Goal: Task Accomplishment & Management: Use online tool/utility

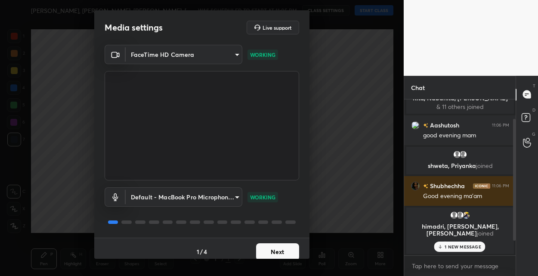
scroll to position [41, 0]
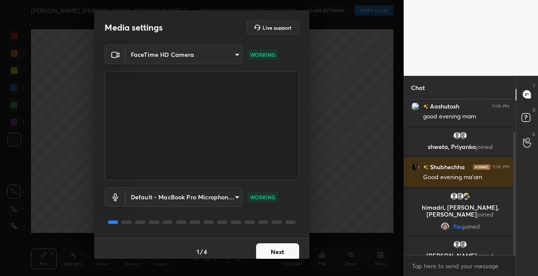
click at [289, 249] on button "Next" at bounding box center [277, 251] width 43 height 17
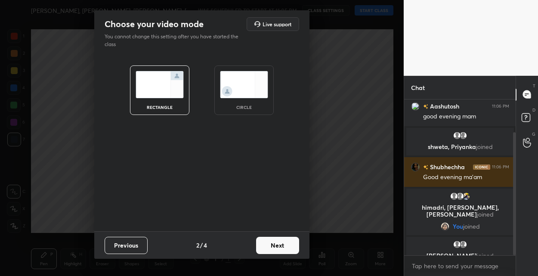
click at [289, 249] on button "Next" at bounding box center [277, 245] width 43 height 17
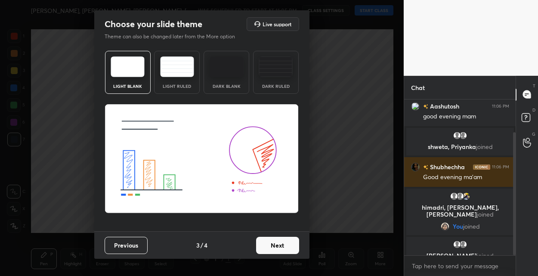
click at [289, 249] on button "Next" at bounding box center [277, 245] width 43 height 17
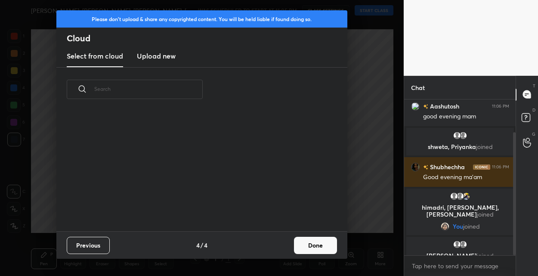
scroll to position [120, 277]
click at [293, 247] on div "Previous 4 / 4 Done" at bounding box center [201, 245] width 291 height 28
click at [310, 246] on button "Done" at bounding box center [315, 245] width 43 height 17
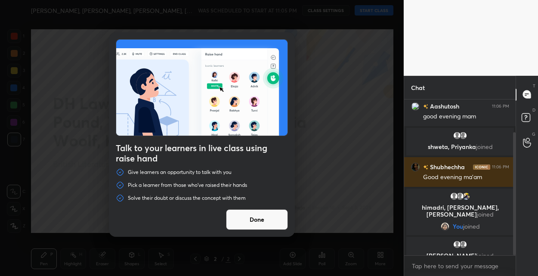
click at [377, 12] on div "Talk to your learners in live class using raise hand Give learners an opportuni…" at bounding box center [202, 138] width 404 height 276
click at [372, 145] on div "Talk to your learners in live class using raise hand Give learners an opportuni…" at bounding box center [202, 138] width 404 height 276
click at [255, 222] on button "Done" at bounding box center [257, 219] width 62 height 21
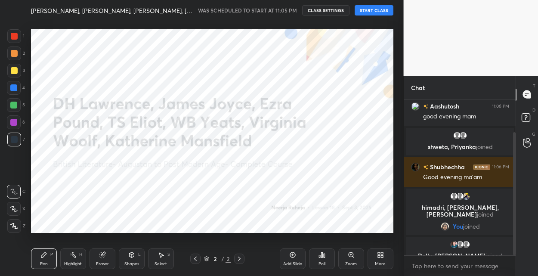
scroll to position [58, 0]
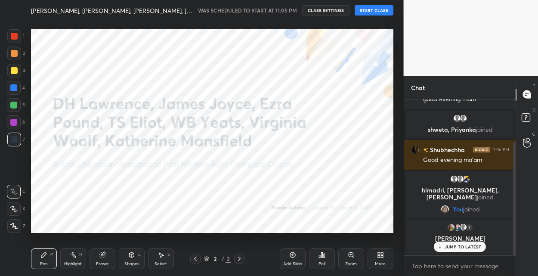
click at [370, 12] on button "START CLASS" at bounding box center [374, 10] width 39 height 10
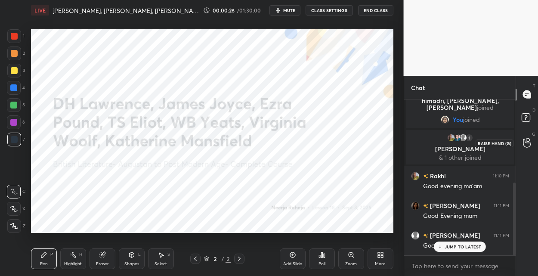
scroll to position [177, 0]
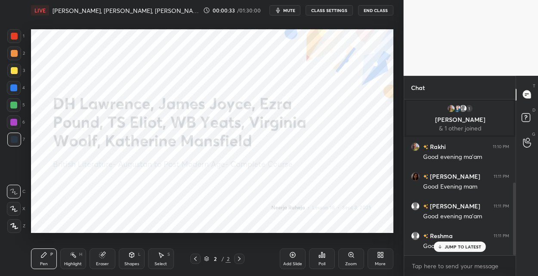
click at [379, 251] on div "More" at bounding box center [381, 259] width 26 height 21
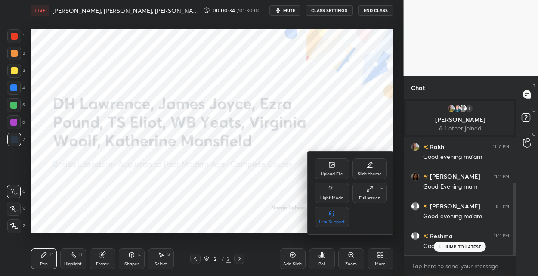
click at [334, 164] on icon at bounding box center [332, 164] width 5 height 5
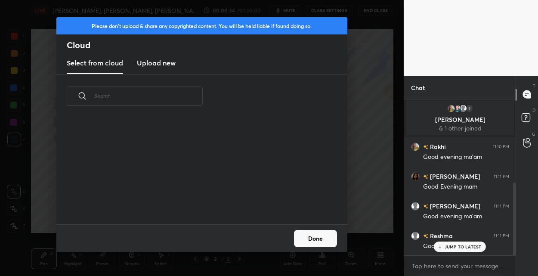
scroll to position [106, 277]
click at [156, 58] on h3 "Upload new" at bounding box center [156, 63] width 39 height 10
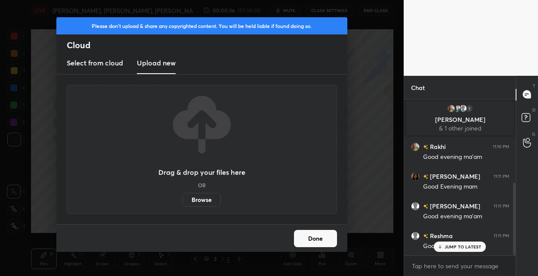
click at [209, 198] on label "Browse" at bounding box center [202, 200] width 38 height 14
click at [183, 198] on input "Browse" at bounding box center [183, 200] width 0 height 14
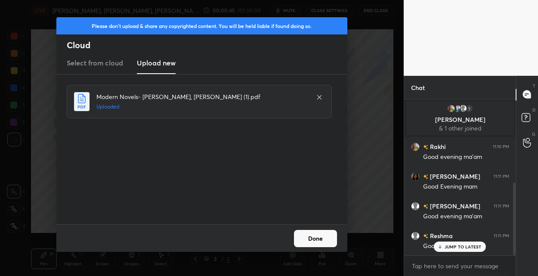
click at [308, 230] on button "Done" at bounding box center [315, 238] width 43 height 17
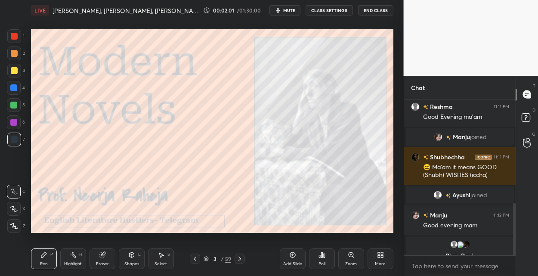
scroll to position [336, 0]
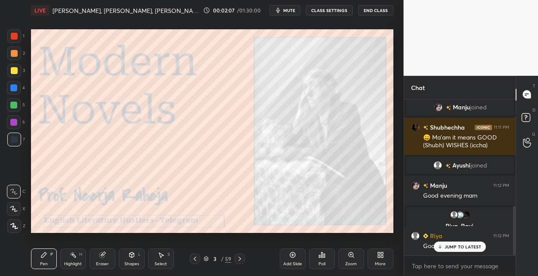
click at [16, 73] on div at bounding box center [14, 70] width 7 height 7
drag, startPoint x: 14, startPoint y: 226, endPoint x: 22, endPoint y: 175, distance: 51.1
click at [13, 224] on icon at bounding box center [14, 226] width 8 height 6
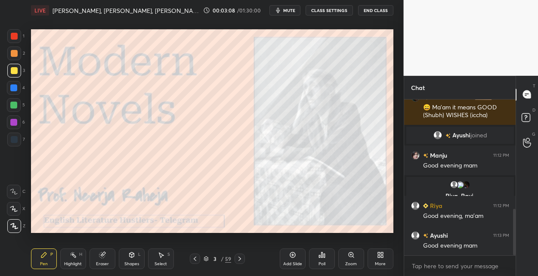
scroll to position [397, 0]
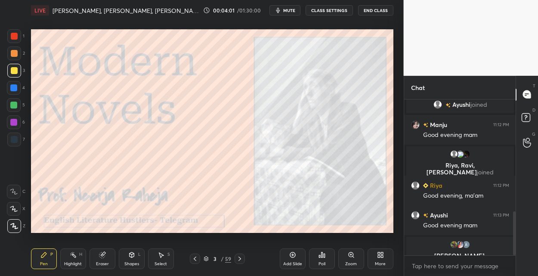
drag, startPoint x: 292, startPoint y: 254, endPoint x: 295, endPoint y: 241, distance: 13.5
click at [291, 254] on icon at bounding box center [292, 255] width 7 height 7
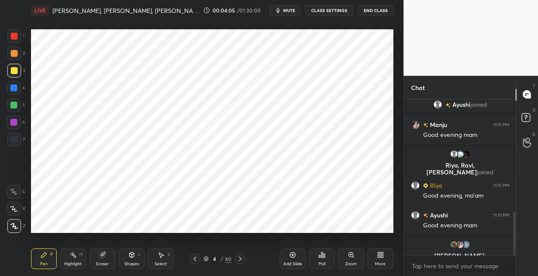
drag, startPoint x: 13, startPoint y: 90, endPoint x: 24, endPoint y: 86, distance: 12.2
click at [14, 91] on div at bounding box center [14, 88] width 14 height 14
drag, startPoint x: 16, startPoint y: 122, endPoint x: 22, endPoint y: 118, distance: 7.4
click at [16, 121] on div at bounding box center [13, 122] width 7 height 7
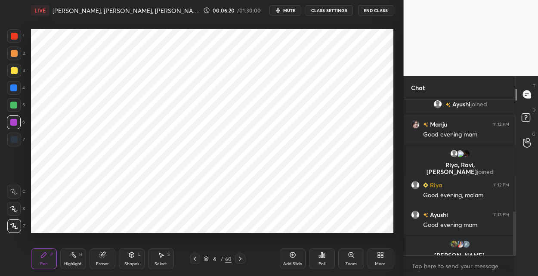
click at [228, 258] on div "60" at bounding box center [228, 259] width 6 height 8
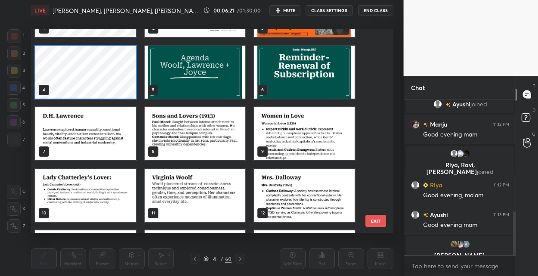
scroll to position [50, 0]
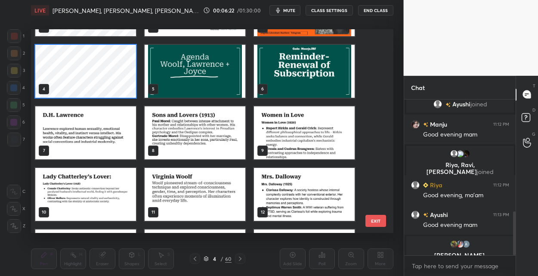
click at [107, 154] on img "grid" at bounding box center [85, 132] width 101 height 53
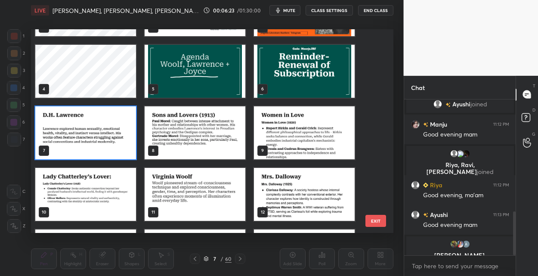
click at [107, 154] on img "grid" at bounding box center [85, 132] width 101 height 53
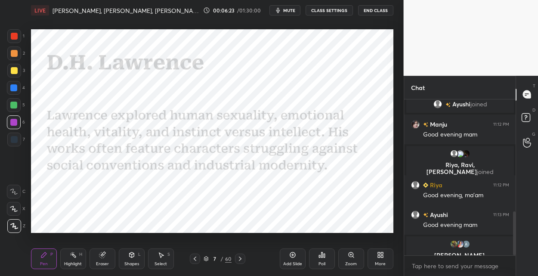
click at [107, 154] on img "grid" at bounding box center [85, 132] width 101 height 53
drag, startPoint x: 16, startPoint y: 37, endPoint x: 26, endPoint y: 37, distance: 10.3
click at [16, 37] on div at bounding box center [14, 36] width 7 height 7
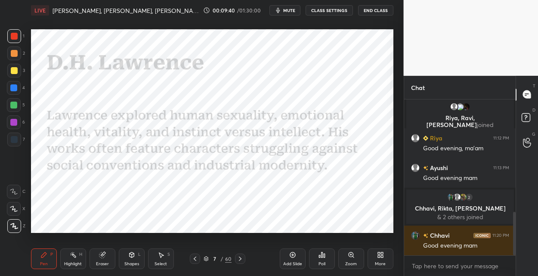
scroll to position [402, 0]
click at [240, 256] on icon at bounding box center [240, 258] width 7 height 7
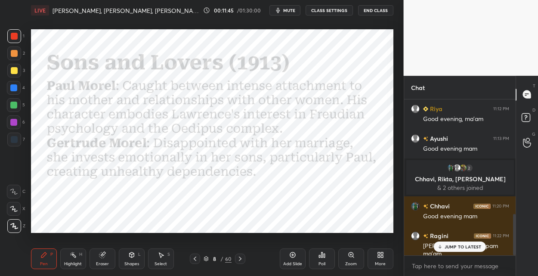
scroll to position [452, 0]
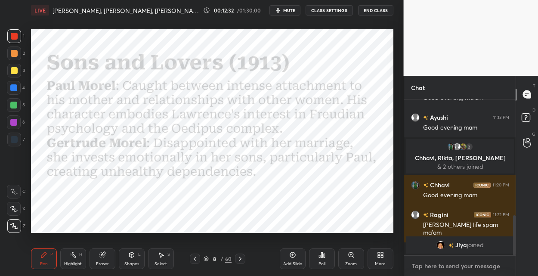
type textarea "x"
click at [425, 265] on textarea at bounding box center [460, 266] width 98 height 14
paste textarea "The Rainbow: Spanning three generations of the Brangwen family, this modernist …"
type textarea "The Rainbow: Spanning three generations of the Brangwen family, this modernist …"
type textarea "x"
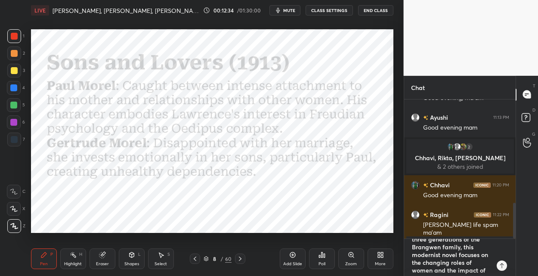
scroll to position [0, 0]
type textarea "The Rainbow: Spanning three generations of the Brangwen family, this modernist …"
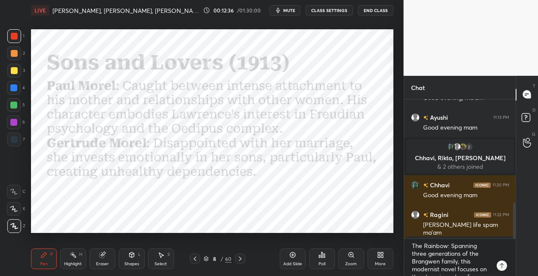
drag, startPoint x: 290, startPoint y: 256, endPoint x: 286, endPoint y: 240, distance: 16.8
click at [289, 252] on div "Add Slide" at bounding box center [293, 259] width 26 height 21
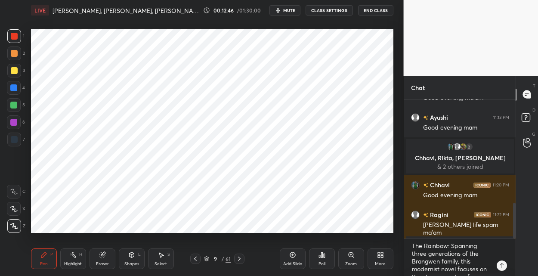
drag, startPoint x: 15, startPoint y: 123, endPoint x: 30, endPoint y: 112, distance: 18.5
click at [16, 122] on div at bounding box center [13, 122] width 7 height 7
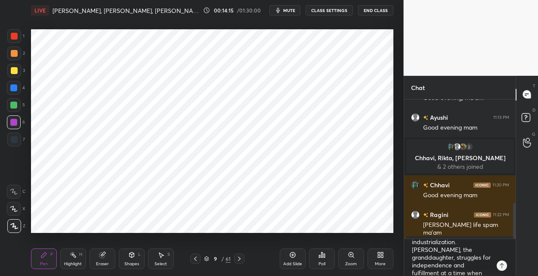
scroll to position [49, 0]
click at [16, 138] on div at bounding box center [14, 139] width 7 height 7
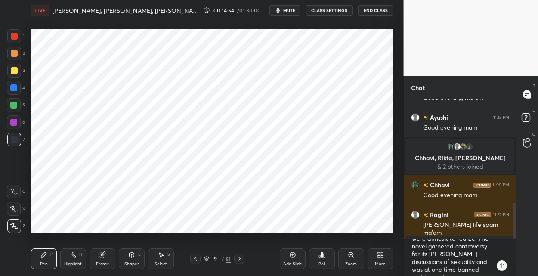
scroll to position [101, 0]
type textarea "x"
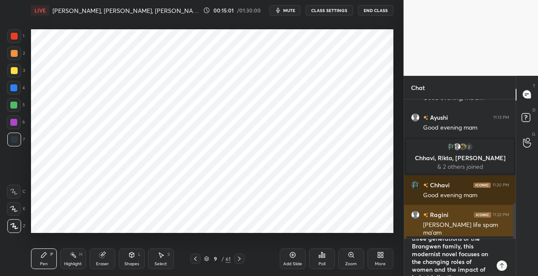
scroll to position [0, 0]
drag, startPoint x: 487, startPoint y: 269, endPoint x: 424, endPoint y: 229, distance: 74.3
click at [424, 229] on div "[PERSON_NAME], [PERSON_NAME], [PERSON_NAME] joined [PERSON_NAME] 11:12 PM Good …" at bounding box center [460, 188] width 112 height 177
type textarea "banned and burned"
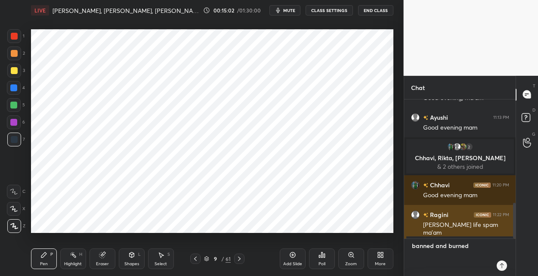
type textarea "x"
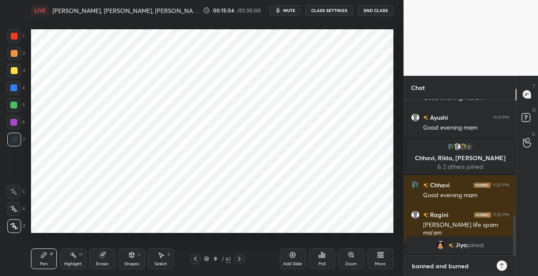
drag, startPoint x: 475, startPoint y: 264, endPoint x: 398, endPoint y: 256, distance: 77.5
click at [398, 256] on div "1 2 3 4 5 6 7 C X Z C X Z E E Erase all H H LIVE [PERSON_NAME], [PERSON_NAME], …" at bounding box center [269, 138] width 538 height 276
type textarea "x"
click at [429, 267] on textarea at bounding box center [460, 266] width 98 height 14
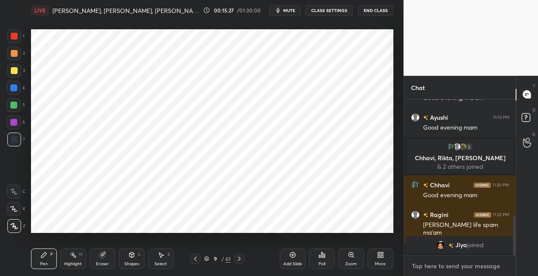
paste textarea "Women in Love: Written as a sequel to The Rainbow, it follows [PERSON_NAME] and…"
type textarea "Women in Love: Written as a sequel to The Rainbow, it follows [PERSON_NAME] and…"
type textarea "x"
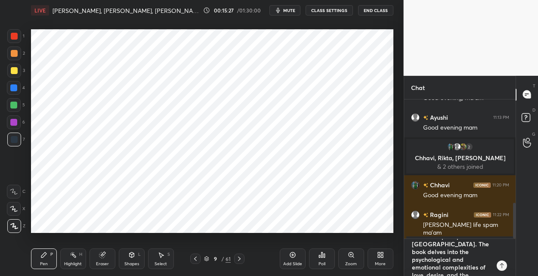
scroll to position [0, 0]
type textarea "Women in Love: Written as a sequel to The Rainbow, it follows [PERSON_NAME] and…"
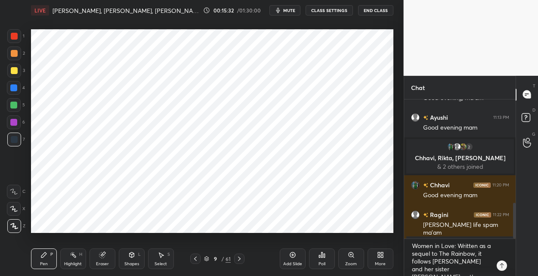
drag, startPoint x: 296, startPoint y: 256, endPoint x: 286, endPoint y: 236, distance: 22.7
click at [296, 254] on icon at bounding box center [292, 255] width 7 height 7
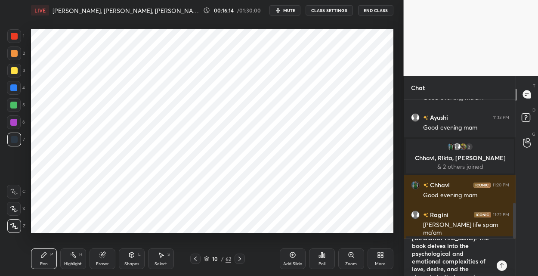
type textarea "x"
click at [391, 228] on div "1 2 3 4 5 6 7 C X Z C X Z E E Erase all H H LIVE [PERSON_NAME], [PERSON_NAME], …" at bounding box center [269, 138] width 538 height 276
type textarea "x"
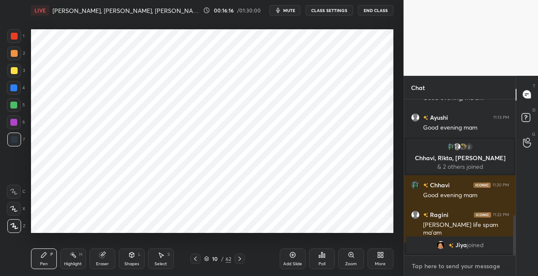
scroll to position [153, 109]
type textarea "x"
click at [427, 264] on textarea at bounding box center [460, 266] width 98 height 14
paste textarea "[DEMOGRAPHIC_DATA][PERSON_NAME]'s Lover: Perhaps [PERSON_NAME] most notorious w…"
type textarea "[DEMOGRAPHIC_DATA][PERSON_NAME]'s Lover: Perhaps [PERSON_NAME] most notorious w…"
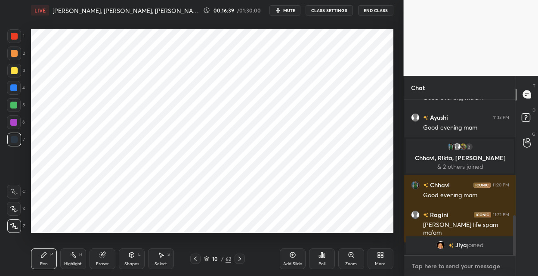
type textarea "x"
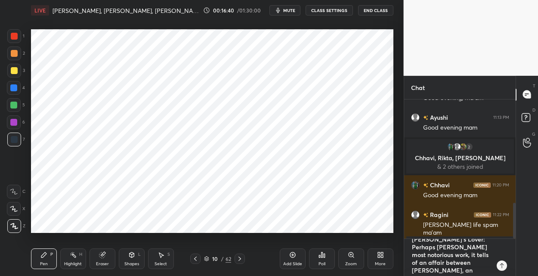
scroll to position [0, 0]
type textarea "[DEMOGRAPHIC_DATA][PERSON_NAME]'s Lover: Perhaps [PERSON_NAME] most notorious w…"
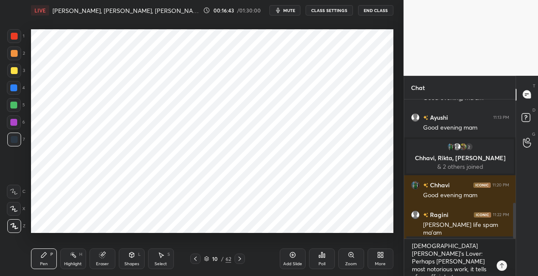
drag, startPoint x: 295, startPoint y: 256, endPoint x: 288, endPoint y: 242, distance: 16.2
click at [294, 255] on div "Add Slide" at bounding box center [293, 259] width 26 height 21
click at [18, 87] on div at bounding box center [14, 88] width 14 height 14
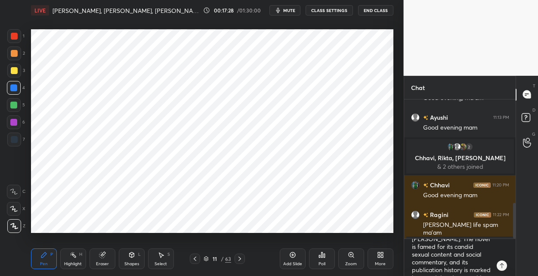
scroll to position [69, 0]
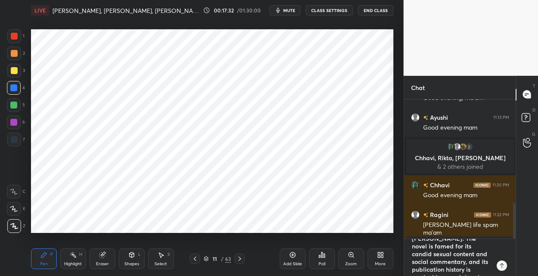
type textarea "x"
drag, startPoint x: 449, startPoint y: 269, endPoint x: 400, endPoint y: 229, distance: 63.0
click at [400, 229] on div "1 2 3 4 5 6 7 C X Z C X Z E E Erase all H H LIVE [PERSON_NAME], [PERSON_NAME], …" at bounding box center [269, 138] width 538 height 276
type textarea "x"
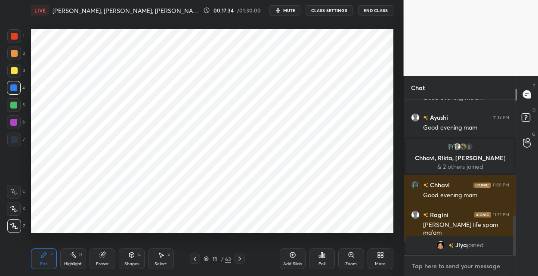
scroll to position [153, 109]
click at [15, 39] on div at bounding box center [14, 36] width 7 height 7
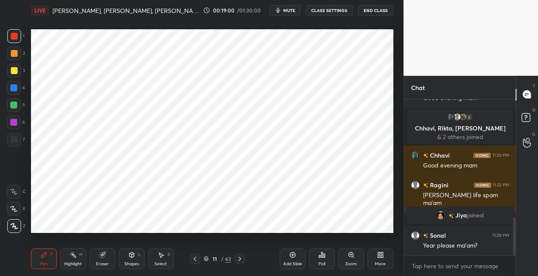
scroll to position [502, 0]
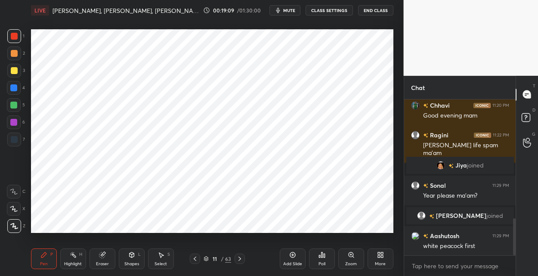
click at [291, 255] on icon at bounding box center [292, 255] width 7 height 7
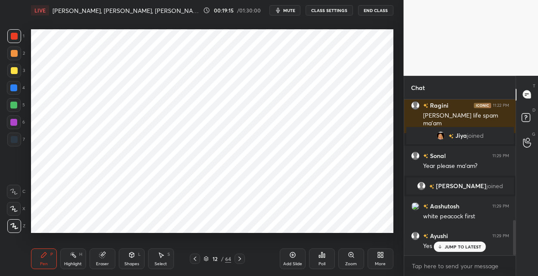
click at [14, 90] on div at bounding box center [13, 87] width 7 height 7
click at [17, 137] on div at bounding box center [14, 139] width 7 height 7
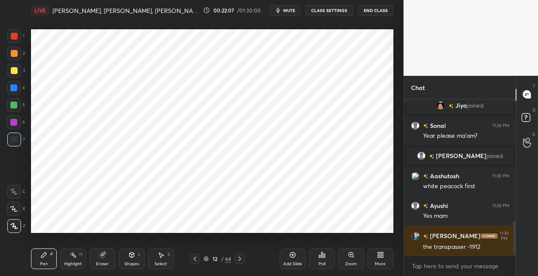
scroll to position [599, 0]
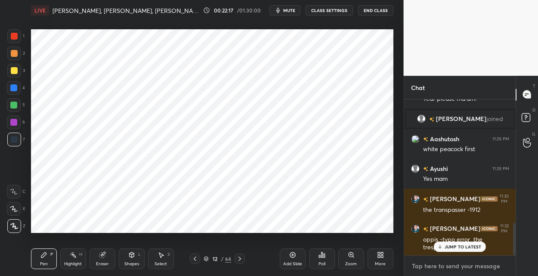
type textarea "x"
click at [421, 266] on textarea at bounding box center [460, 266] width 98 height 14
paste textarea "1926 – The Plumed Serpent (Novel) Set in [GEOGRAPHIC_DATA]. Explores primitivis…"
type textarea "1926 – The Plumed Serpent (Novel) Set in [GEOGRAPHIC_DATA]. Explores primitivis…"
type textarea "x"
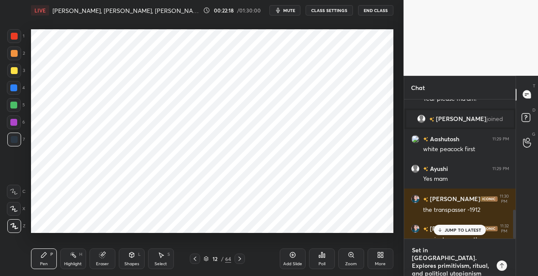
scroll to position [0, 0]
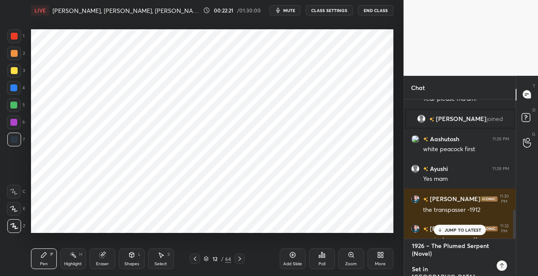
type textarea "1926 – The Plumed Serpent (Novel) Set in [GEOGRAPHIC_DATA]. Explores primitivis…"
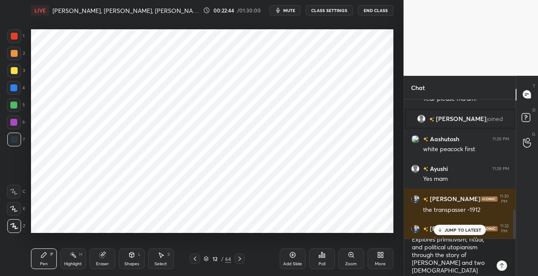
scroll to position [47, 0]
type textarea "x"
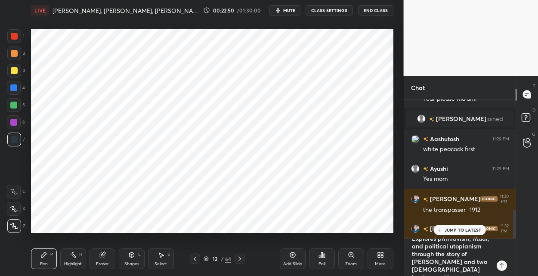
scroll to position [0, 0]
drag, startPoint x: 442, startPoint y: 268, endPoint x: 403, endPoint y: 228, distance: 55.8
click at [403, 228] on div "1 2 3 4 5 6 7 C X Z C X Z E E Erase all H H LIVE [PERSON_NAME], [PERSON_NAME], …" at bounding box center [269, 138] width 538 height 276
type textarea "x"
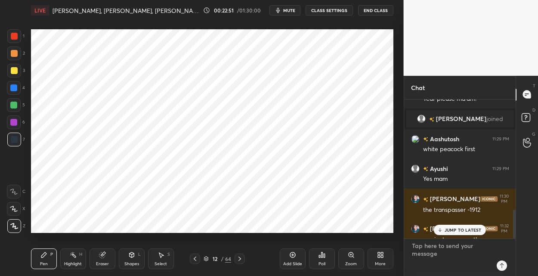
scroll to position [153, 109]
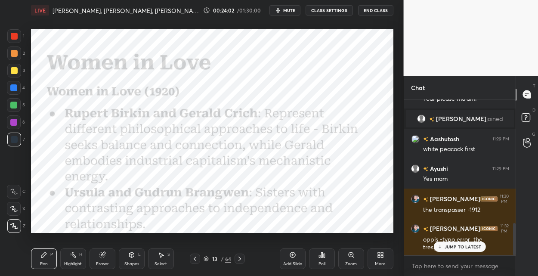
drag, startPoint x: 14, startPoint y: 33, endPoint x: 22, endPoint y: 37, distance: 9.1
click at [13, 34] on div at bounding box center [14, 36] width 7 height 7
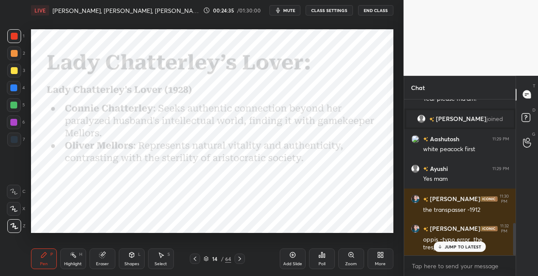
drag, startPoint x: 226, startPoint y: 258, endPoint x: 231, endPoint y: 249, distance: 10.6
click at [225, 259] on div "14 / 64" at bounding box center [218, 259] width 28 height 8
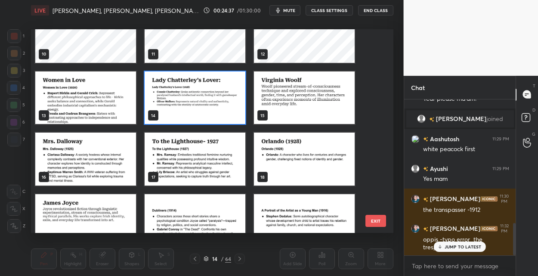
scroll to position [208, 0]
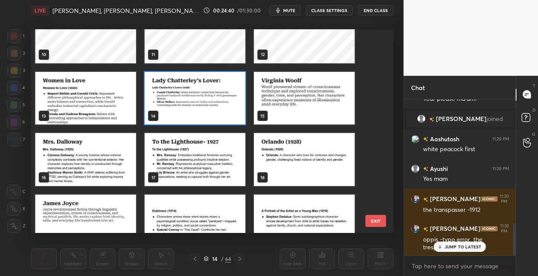
click at [299, 114] on img "grid" at bounding box center [304, 98] width 101 height 53
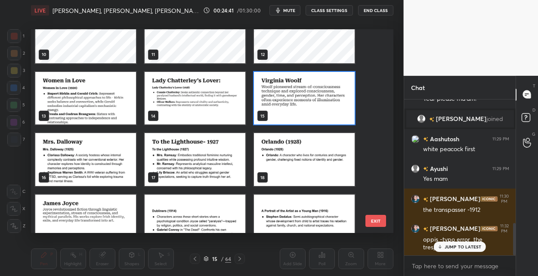
click at [299, 117] on img "grid" at bounding box center [304, 98] width 101 height 53
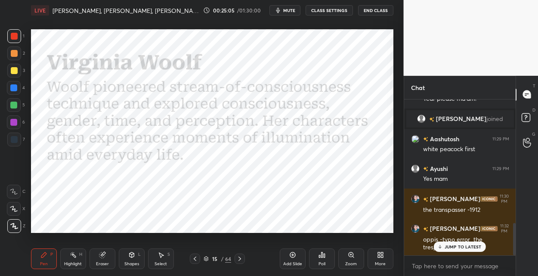
click at [18, 88] on div at bounding box center [14, 88] width 14 height 14
drag, startPoint x: 292, startPoint y: 255, endPoint x: 288, endPoint y: 235, distance: 19.9
click at [292, 253] on icon at bounding box center [292, 255] width 7 height 7
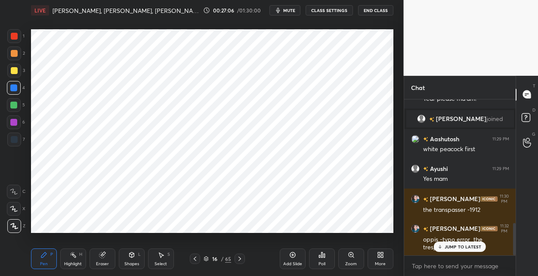
click at [11, 108] on div at bounding box center [14, 105] width 14 height 14
drag, startPoint x: 15, startPoint y: 124, endPoint x: 28, endPoint y: 121, distance: 14.1
click at [16, 123] on div at bounding box center [13, 122] width 7 height 7
type textarea "x"
click at [422, 262] on textarea at bounding box center [460, 266] width 98 height 14
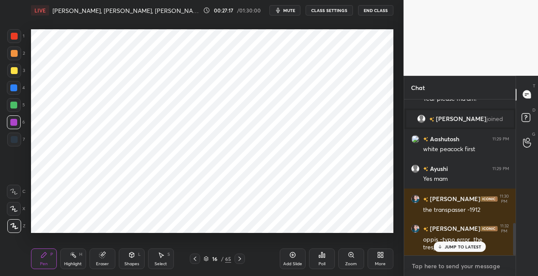
paste textarea "Story of [PERSON_NAME]’s journey to [GEOGRAPHIC_DATA], where she dies young. Th…"
type textarea "Story of [PERSON_NAME]’s journey to [GEOGRAPHIC_DATA], where she dies young. Th…"
type textarea "x"
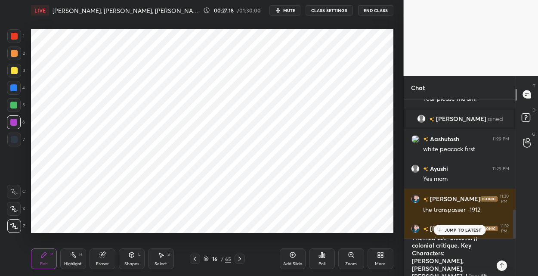
scroll to position [0, 0]
type textarea "Story of [PERSON_NAME]’s journey to [GEOGRAPHIC_DATA], where she dies young. Th…"
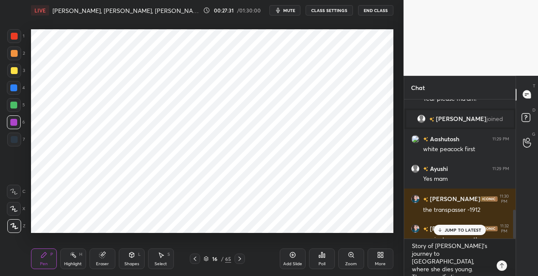
drag, startPoint x: 15, startPoint y: 141, endPoint x: 22, endPoint y: 138, distance: 7.5
click at [15, 140] on div at bounding box center [14, 139] width 7 height 7
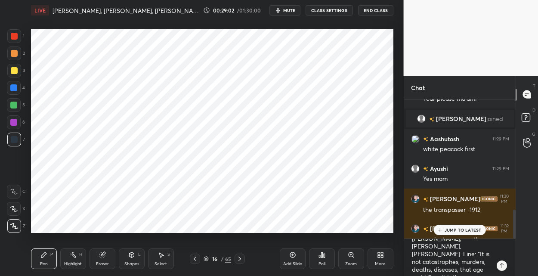
scroll to position [78, 0]
type textarea "x"
click at [386, 197] on div "1 2 3 4 5 6 7 C X Z C X Z E E Erase all H H LIVE [PERSON_NAME], [PERSON_NAME], …" at bounding box center [269, 138] width 538 height 276
type textarea "x"
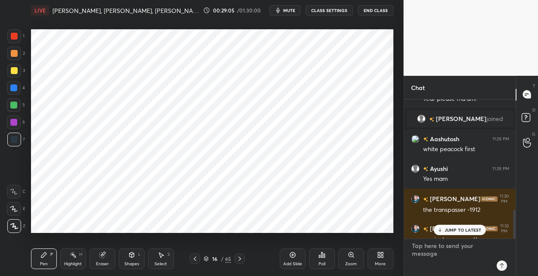
scroll to position [153, 109]
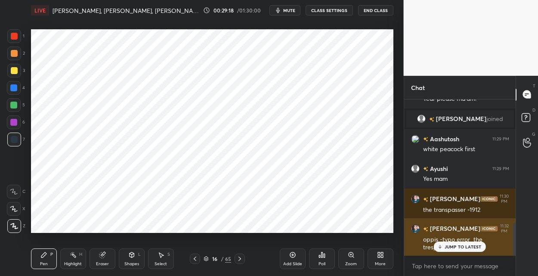
click at [458, 247] on p "JUMP TO LATEST" at bounding box center [463, 246] width 37 height 5
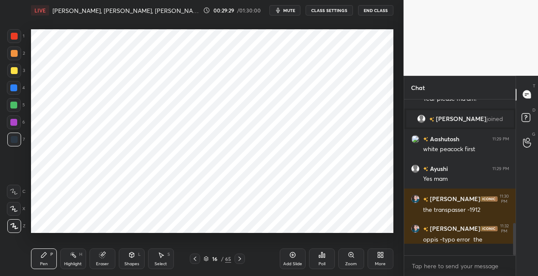
scroll to position [600, 0]
drag, startPoint x: 16, startPoint y: 37, endPoint x: 29, endPoint y: 42, distance: 13.9
click at [19, 38] on div at bounding box center [14, 36] width 14 height 14
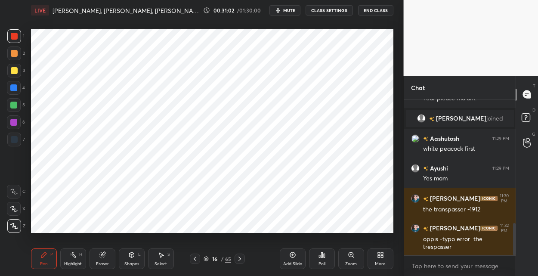
drag, startPoint x: 293, startPoint y: 256, endPoint x: 288, endPoint y: 241, distance: 16.3
click at [292, 254] on icon at bounding box center [292, 255] width 7 height 7
drag, startPoint x: 19, startPoint y: 90, endPoint x: 26, endPoint y: 88, distance: 6.7
click at [21, 90] on div "4" at bounding box center [16, 88] width 18 height 14
type textarea "x"
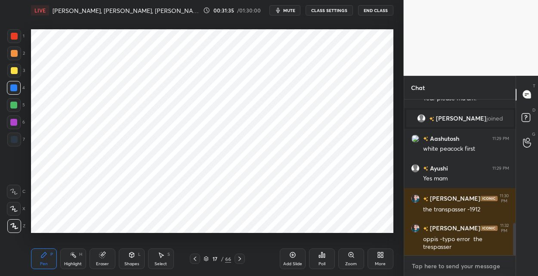
click at [424, 264] on textarea at bounding box center [460, 266] width 98 height 14
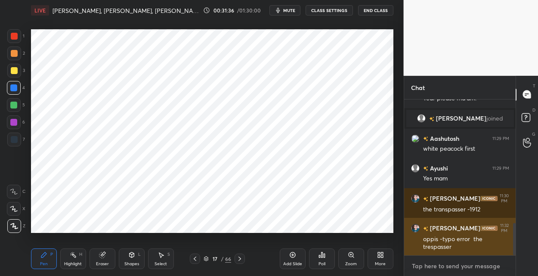
paste textarea "Portrait of [PERSON_NAME] through others’ impressions; critique of war and abse…"
type textarea "Portrait of [PERSON_NAME] through others’ impressions; critique of war and abse…"
type textarea "x"
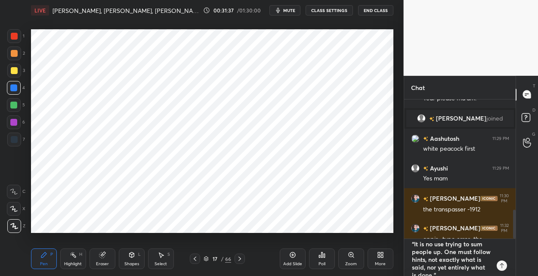
scroll to position [0, 0]
type textarea "Portrait of [PERSON_NAME] through others’ impressions; critique of war and abse…"
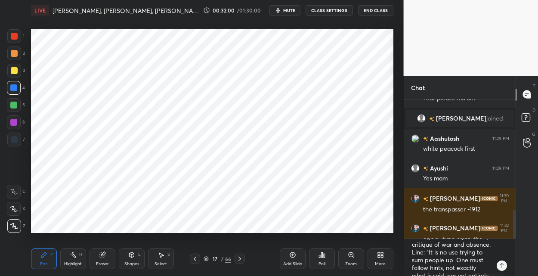
scroll to position [18, 0]
drag, startPoint x: 16, startPoint y: 141, endPoint x: 28, endPoint y: 130, distance: 16.5
click at [17, 140] on div at bounding box center [14, 140] width 14 height 14
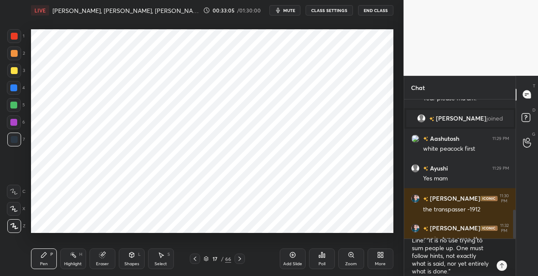
drag, startPoint x: 292, startPoint y: 255, endPoint x: 289, endPoint y: 251, distance: 4.9
click at [292, 255] on icon at bounding box center [293, 255] width 3 height 3
click at [12, 36] on div at bounding box center [14, 36] width 7 height 7
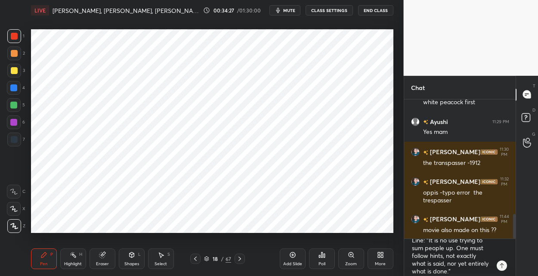
click at [288, 255] on div "Add Slide" at bounding box center [293, 259] width 26 height 21
drag, startPoint x: 14, startPoint y: 142, endPoint x: 18, endPoint y: 138, distance: 5.2
click at [17, 139] on div at bounding box center [14, 139] width 7 height 7
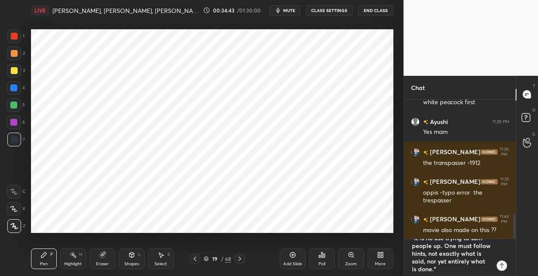
type textarea "x"
click at [448, 269] on textarea "Portrait of [PERSON_NAME] through others’ impressions; critique of war and abse…" at bounding box center [451, 257] width 81 height 37
drag, startPoint x: 476, startPoint y: 268, endPoint x: 396, endPoint y: 218, distance: 93.9
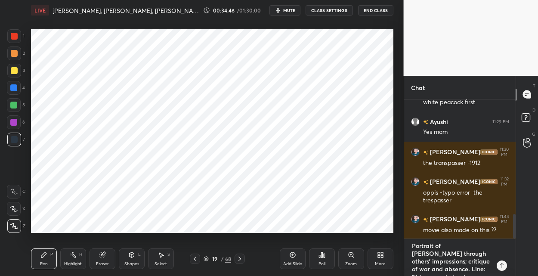
click at [396, 218] on div "1 2 3 4 5 6 7 C X Z C X Z E E Erase all H H LIVE [PERSON_NAME], [PERSON_NAME], …" at bounding box center [269, 138] width 538 height 276
type textarea "x"
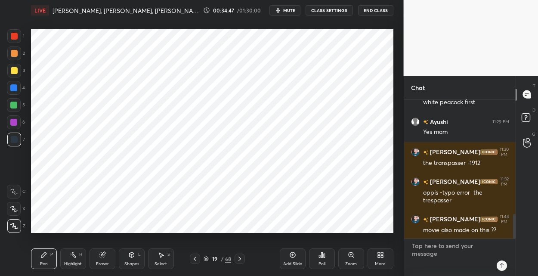
scroll to position [629, 0]
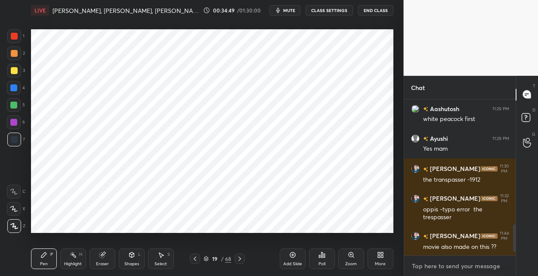
paste textarea "Stream-of-consciousness across three parts: The Window, Time Passes, The Lighth…"
type textarea "Stream-of-consciousness across three parts: The Window, Time Passes, The Lighth…"
type textarea "x"
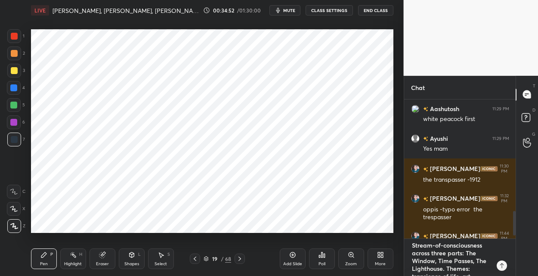
scroll to position [0, 0]
type textarea "Stream-of-consciousness across three parts: The Window, Time Passes, The Lighth…"
click at [439, 270] on textarea "Stream-of-consciousness across three parts: The Window, Time Passes, The Lighth…" at bounding box center [451, 257] width 81 height 37
drag, startPoint x: 287, startPoint y: 254, endPoint x: 285, endPoint y: 239, distance: 15.6
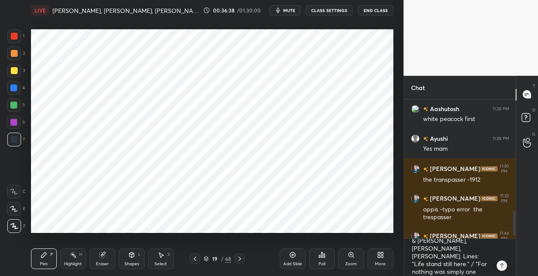
click at [287, 251] on div "Add Slide" at bounding box center [293, 259] width 26 height 21
type textarea "x"
click at [438, 267] on textarea "Stream-of-consciousness across three parts: The Window, Time Passes, The Lighth…" at bounding box center [451, 257] width 81 height 37
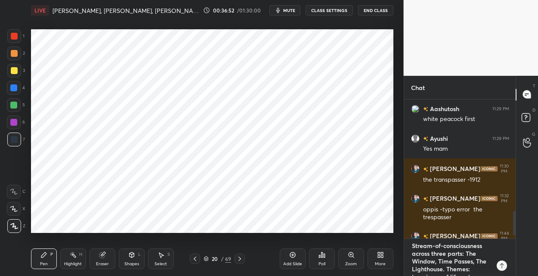
click at [386, 204] on div "1 2 3 4 5 6 7 C X Z C X Z E E Erase all H H LIVE [PERSON_NAME], [PERSON_NAME], …" at bounding box center [269, 138] width 538 height 276
type textarea "x"
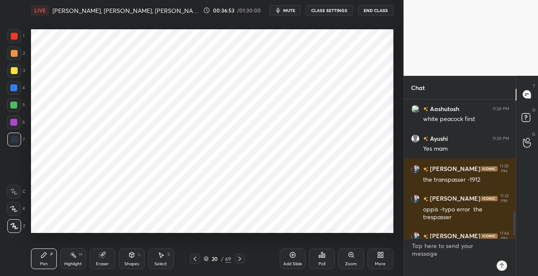
scroll to position [153, 109]
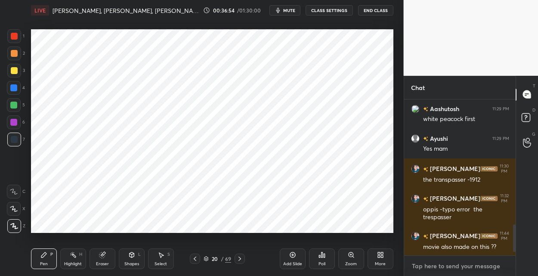
paste textarea "Playful pseudo-biography of [PERSON_NAME], who changes sex from [DEMOGRAPHIC_DA…"
type textarea "Playful pseudo-biography of [PERSON_NAME], who changes sex from [DEMOGRAPHIC_DA…"
type textarea "x"
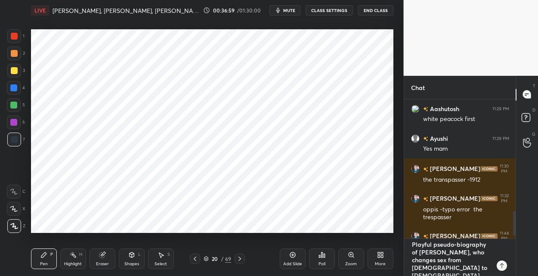
scroll to position [0, 0]
type textarea "Playful pseudo-biography of [PERSON_NAME], who changes sex from [DEMOGRAPHIC_DA…"
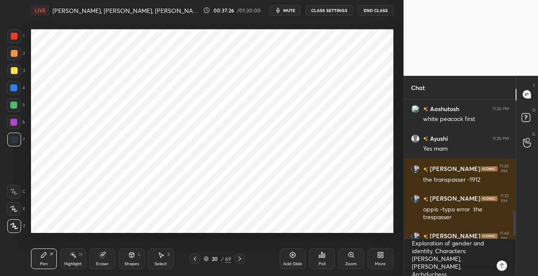
scroll to position [78, 0]
type textarea "x"
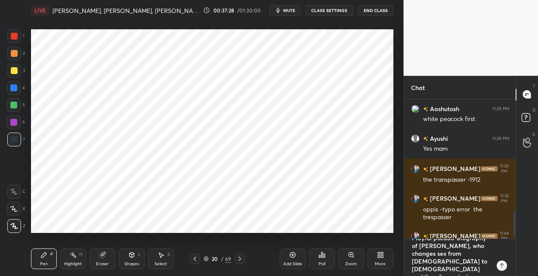
scroll to position [0, 0]
drag, startPoint x: 451, startPoint y: 269, endPoint x: 398, endPoint y: 214, distance: 76.8
click at [398, 214] on div "1 2 3 4 5 6 7 C X Z C X Z E E Erase all H H LIVE [PERSON_NAME], [PERSON_NAME], …" at bounding box center [269, 138] width 538 height 276
type textarea "x"
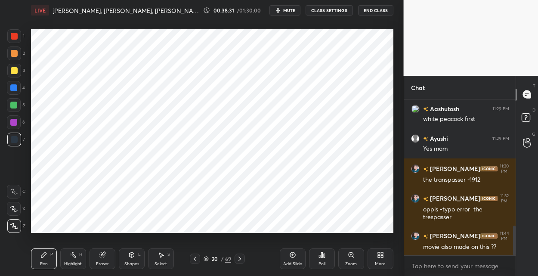
scroll to position [659, 0]
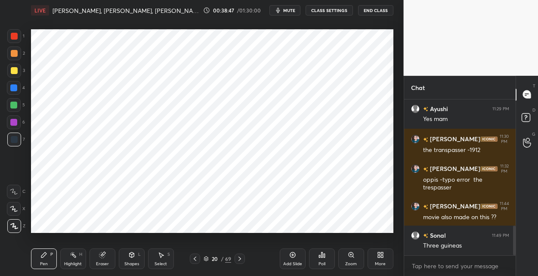
click at [234, 258] on div "20 / 69" at bounding box center [217, 259] width 55 height 10
click at [242, 258] on icon at bounding box center [239, 258] width 7 height 7
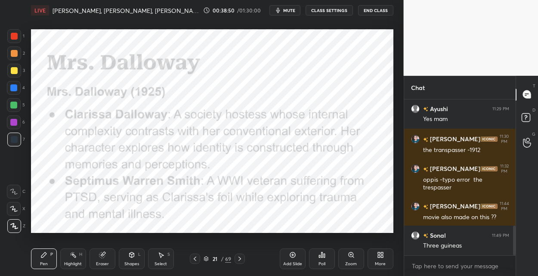
click at [16, 90] on div at bounding box center [13, 87] width 7 height 7
drag, startPoint x: 17, startPoint y: 38, endPoint x: 21, endPoint y: 39, distance: 4.4
click at [20, 39] on div at bounding box center [14, 36] width 14 height 14
click at [237, 257] on icon at bounding box center [239, 258] width 7 height 7
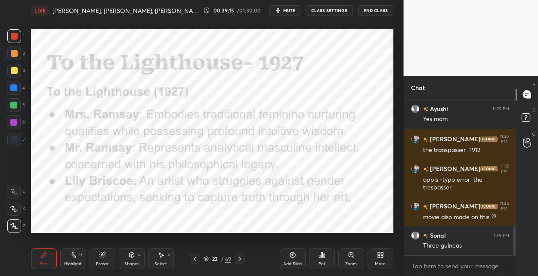
click at [17, 119] on div at bounding box center [14, 122] width 14 height 14
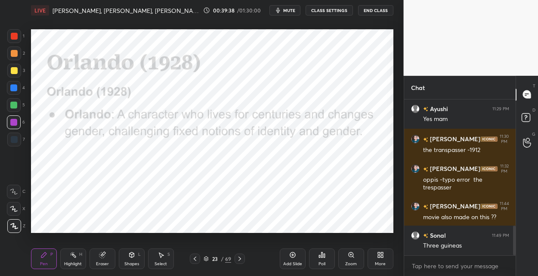
click at [228, 258] on div "69" at bounding box center [228, 259] width 6 height 8
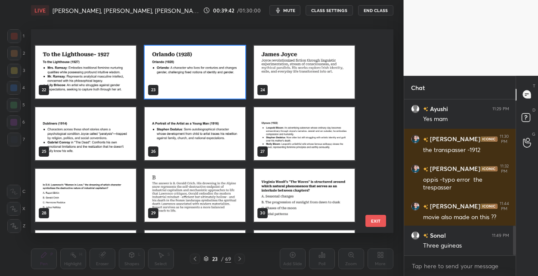
scroll to position [450, 0]
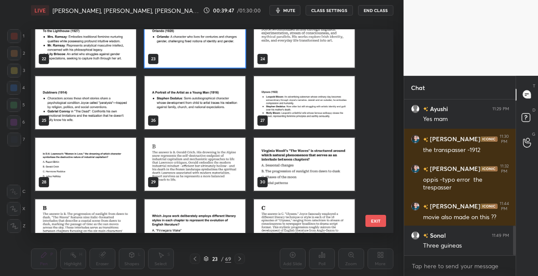
click at [96, 167] on img "grid" at bounding box center [85, 164] width 101 height 53
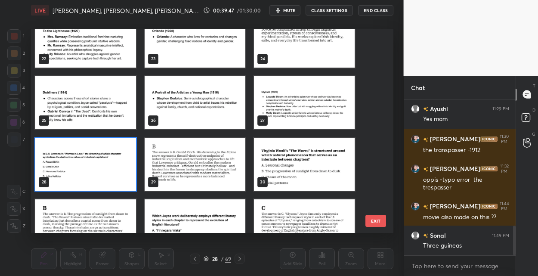
click at [96, 167] on img "grid" at bounding box center [85, 164] width 101 height 53
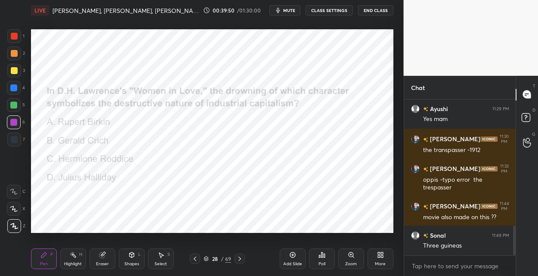
drag, startPoint x: 15, startPoint y: 30, endPoint x: 21, endPoint y: 31, distance: 6.5
click at [15, 33] on div at bounding box center [14, 36] width 14 height 14
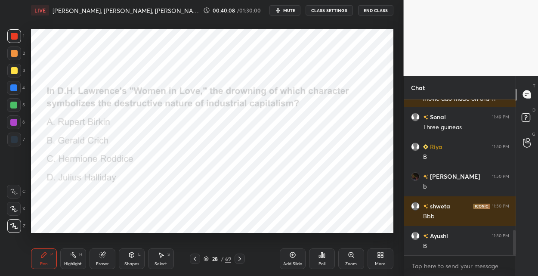
scroll to position [808, 0]
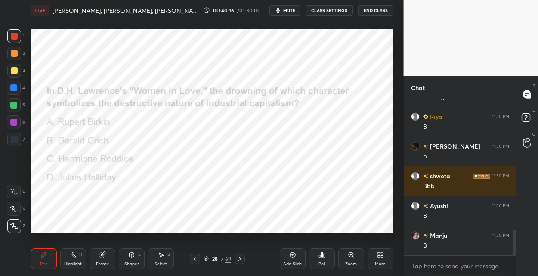
click at [238, 258] on icon at bounding box center [239, 258] width 7 height 7
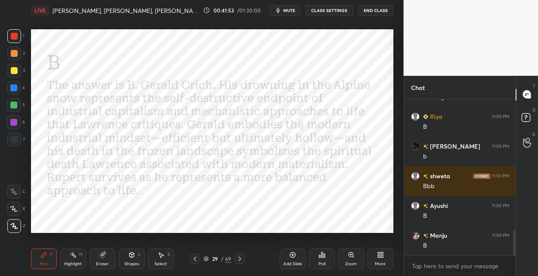
drag, startPoint x: 17, startPoint y: 87, endPoint x: 22, endPoint y: 88, distance: 4.3
click at [19, 87] on div at bounding box center [14, 88] width 14 height 14
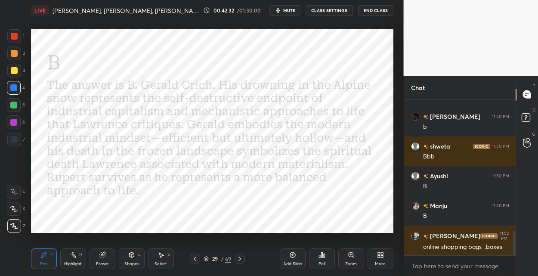
drag, startPoint x: 229, startPoint y: 257, endPoint x: 227, endPoint y: 250, distance: 7.4
click at [229, 256] on div "69" at bounding box center [228, 259] width 6 height 8
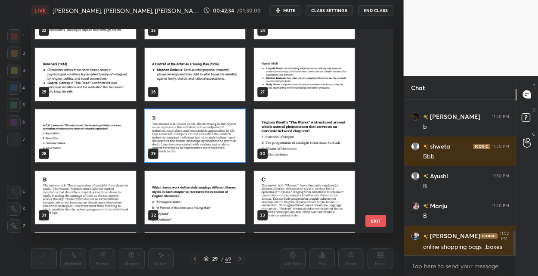
scroll to position [510, 0]
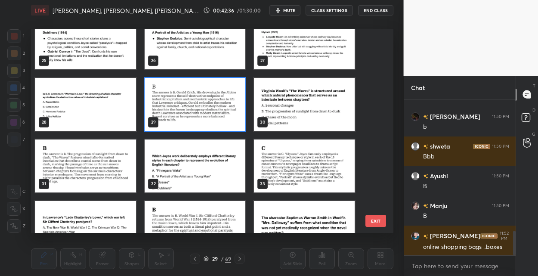
click at [303, 115] on img "grid" at bounding box center [304, 104] width 101 height 53
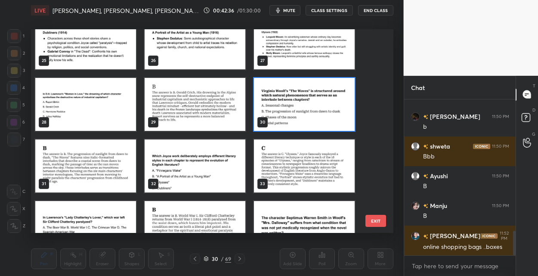
click at [303, 115] on img "grid" at bounding box center [304, 104] width 101 height 53
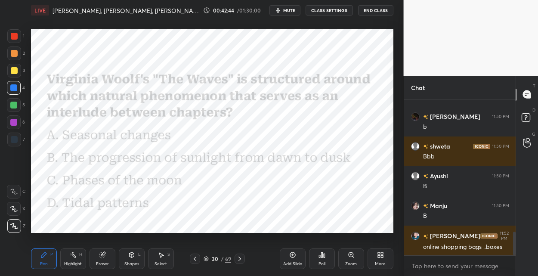
scroll to position [867, 0]
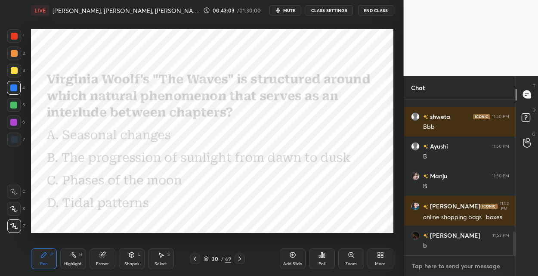
type textarea "x"
click at [418, 266] on textarea at bounding box center [460, 266] width 98 height 14
paste textarea "Her most experimental. Six voices ([PERSON_NAME], [PERSON_NAME], [PERSON_NAME],…"
type textarea "Her most experimental. Six voices ([PERSON_NAME], [PERSON_NAME], [PERSON_NAME],…"
type textarea "x"
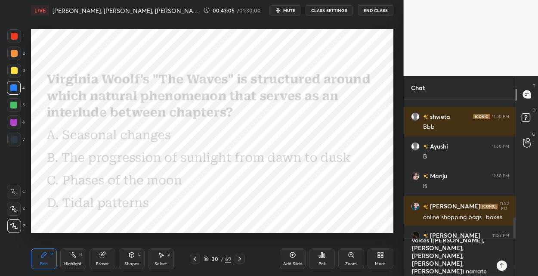
scroll to position [0, 0]
type textarea "Her most experimental. Six voices ([PERSON_NAME], [PERSON_NAME], [PERSON_NAME],…"
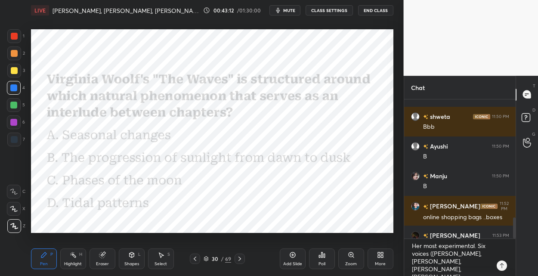
drag, startPoint x: 13, startPoint y: 121, endPoint x: 27, endPoint y: 114, distance: 15.0
click at [19, 118] on div at bounding box center [14, 122] width 14 height 14
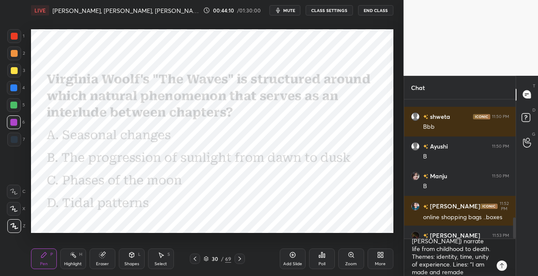
scroll to position [47, 0]
type textarea "x"
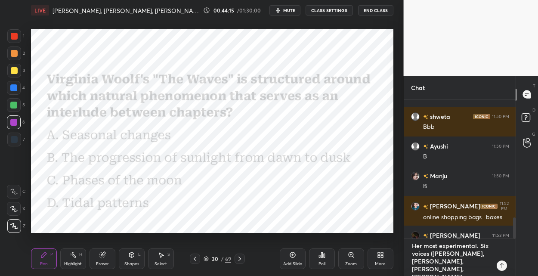
drag, startPoint x: 484, startPoint y: 268, endPoint x: 400, endPoint y: 222, distance: 95.6
click at [400, 222] on div "1 2 3 4 5 6 7 C X Z C X Z E E Erase all H H LIVE [PERSON_NAME], [PERSON_NAME], …" at bounding box center [269, 138] width 538 height 276
type textarea "words from me.”"
type textarea "x"
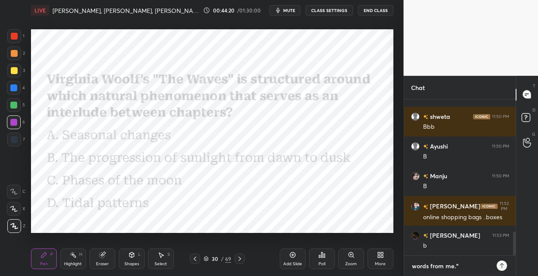
drag, startPoint x: 474, startPoint y: 266, endPoint x: 385, endPoint y: 263, distance: 89.6
click at [385, 263] on div "1 2 3 4 5 6 7 C X Z C X Z E E Erase all H H LIVE [PERSON_NAME], [PERSON_NAME], …" at bounding box center [269, 138] width 538 height 276
type textarea "x"
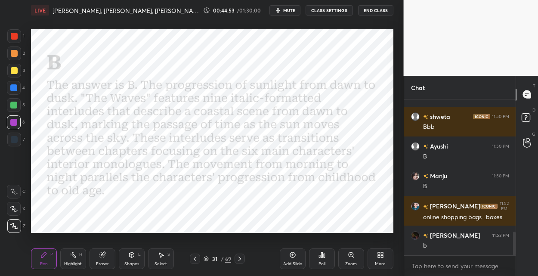
drag, startPoint x: 225, startPoint y: 259, endPoint x: 232, endPoint y: 247, distance: 14.3
click at [225, 259] on div "69" at bounding box center [228, 259] width 6 height 8
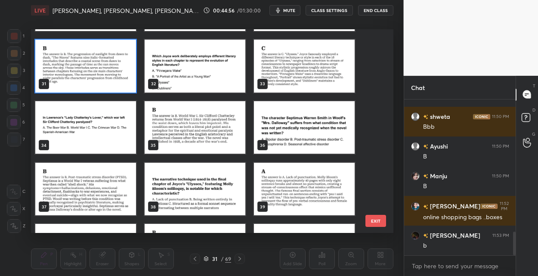
scroll to position [613, 0]
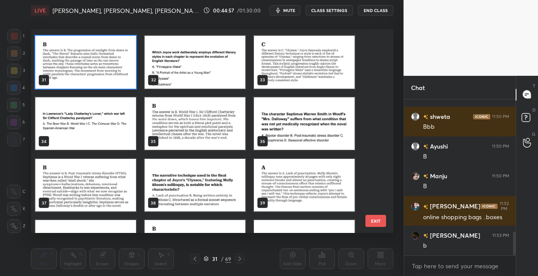
click at [117, 128] on img "grid" at bounding box center [85, 123] width 101 height 53
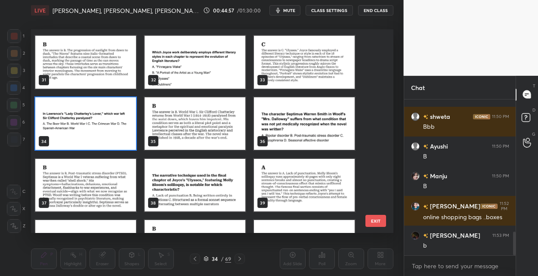
click at [118, 129] on img "grid" at bounding box center [85, 123] width 101 height 53
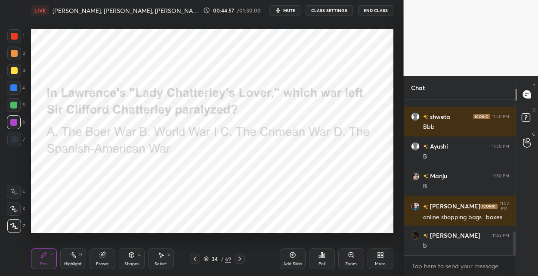
click at [118, 129] on img "grid" at bounding box center [85, 123] width 101 height 53
click at [119, 130] on img "grid" at bounding box center [85, 123] width 101 height 53
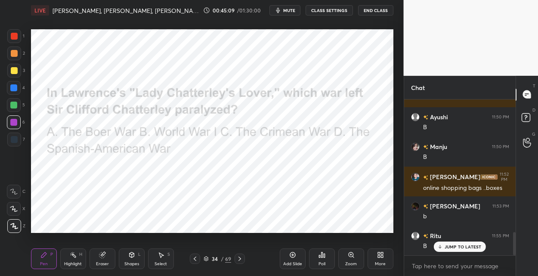
scroll to position [926, 0]
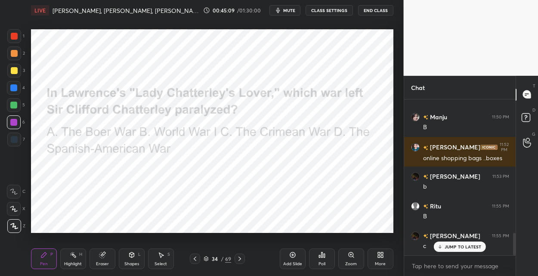
drag, startPoint x: 17, startPoint y: 35, endPoint x: 27, endPoint y: 42, distance: 12.1
click at [17, 36] on div at bounding box center [14, 36] width 7 height 7
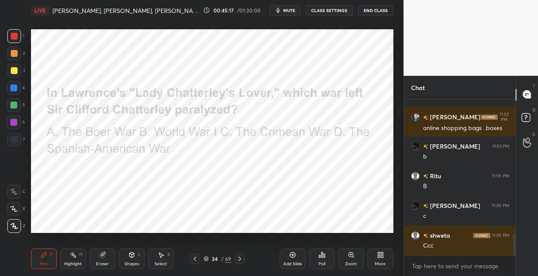
click at [242, 257] on icon at bounding box center [239, 258] width 7 height 7
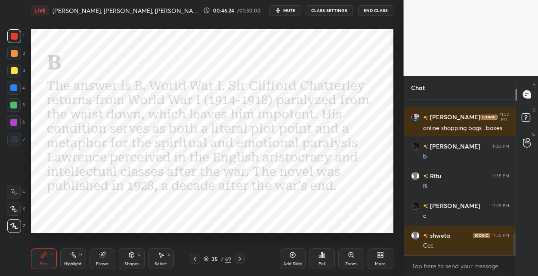
drag, startPoint x: 227, startPoint y: 258, endPoint x: 232, endPoint y: 253, distance: 7.6
click at [227, 258] on div "69" at bounding box center [228, 259] width 6 height 8
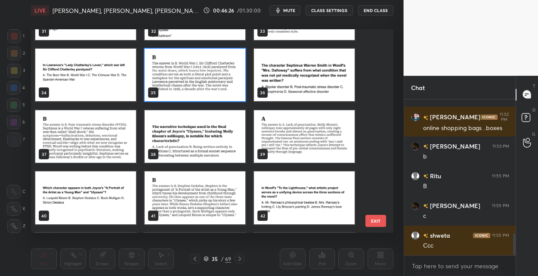
scroll to position [662, 0]
click at [321, 73] on img "grid" at bounding box center [304, 74] width 101 height 53
click at [320, 72] on img "grid" at bounding box center [304, 74] width 101 height 53
click at [317, 73] on img "grid" at bounding box center [304, 74] width 101 height 53
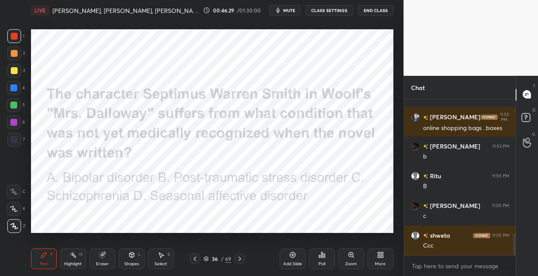
click at [317, 74] on img "grid" at bounding box center [304, 74] width 101 height 53
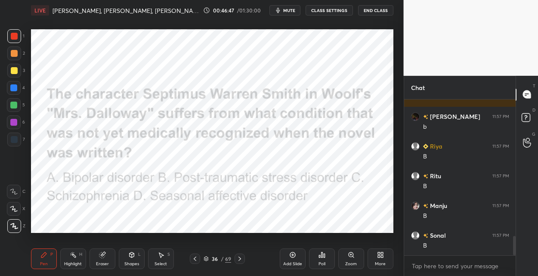
scroll to position [1135, 0]
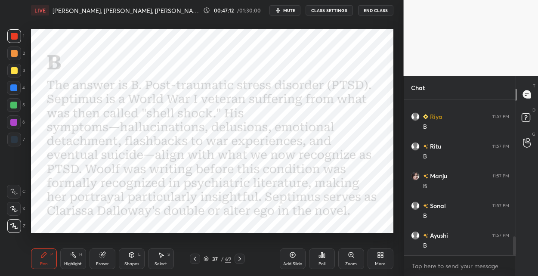
drag, startPoint x: 12, startPoint y: 84, endPoint x: 22, endPoint y: 86, distance: 10.4
click at [13, 85] on div at bounding box center [13, 87] width 7 height 7
click at [229, 258] on div "69" at bounding box center [228, 259] width 6 height 8
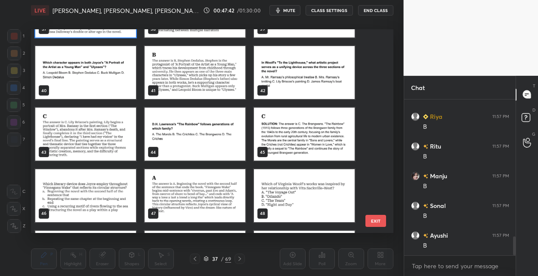
scroll to position [788, 0]
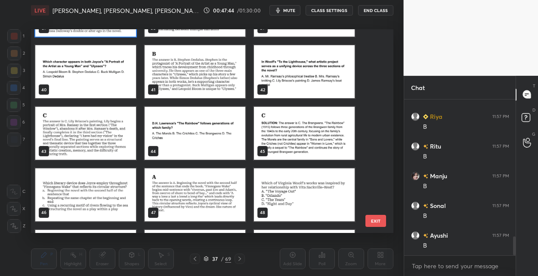
click at [285, 72] on img "grid" at bounding box center [304, 71] width 101 height 53
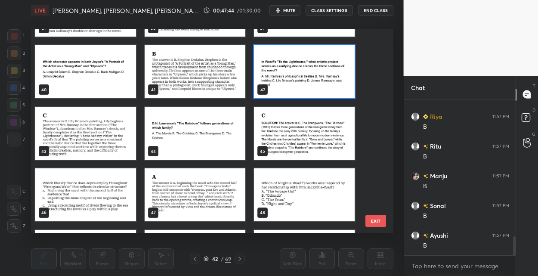
click at [285, 72] on img "grid" at bounding box center [304, 71] width 101 height 53
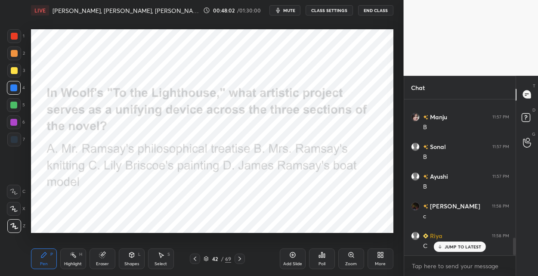
scroll to position [1223, 0]
click at [242, 256] on icon at bounding box center [239, 258] width 7 height 7
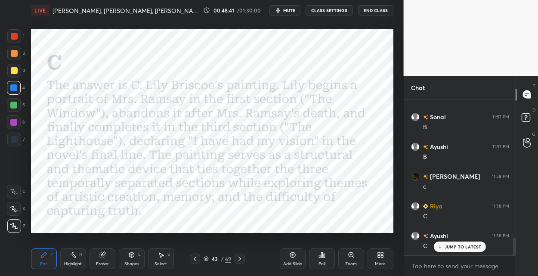
drag, startPoint x: 227, startPoint y: 258, endPoint x: 235, endPoint y: 250, distance: 11.0
click at [227, 258] on div "69" at bounding box center [228, 259] width 6 height 8
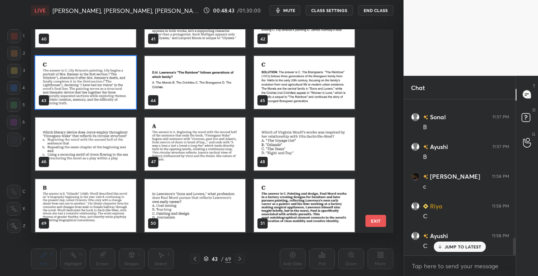
scroll to position [841, 0]
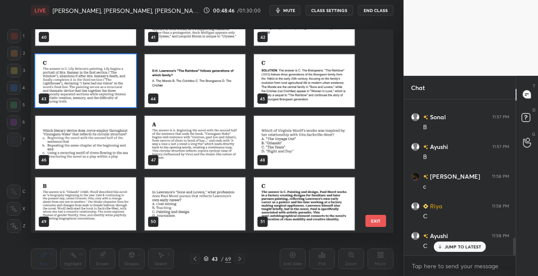
drag, startPoint x: 205, startPoint y: 83, endPoint x: 201, endPoint y: 86, distance: 4.9
click at [203, 83] on img "grid" at bounding box center [195, 80] width 101 height 53
click at [201, 85] on img "grid" at bounding box center [195, 80] width 101 height 53
click at [202, 85] on img "grid" at bounding box center [195, 80] width 101 height 53
click at [202, 86] on img "grid" at bounding box center [195, 80] width 101 height 53
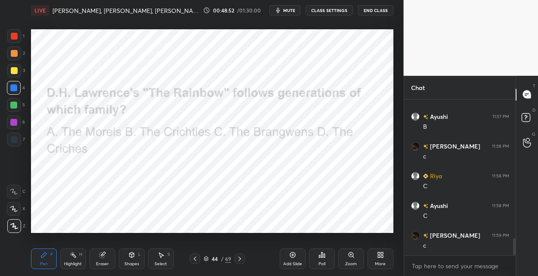
scroll to position [1283, 0]
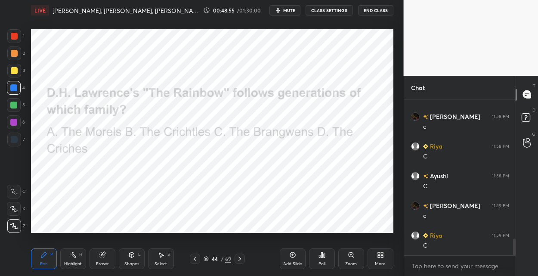
drag, startPoint x: 239, startPoint y: 258, endPoint x: 238, endPoint y: 253, distance: 4.8
click at [239, 256] on icon at bounding box center [239, 258] width 7 height 7
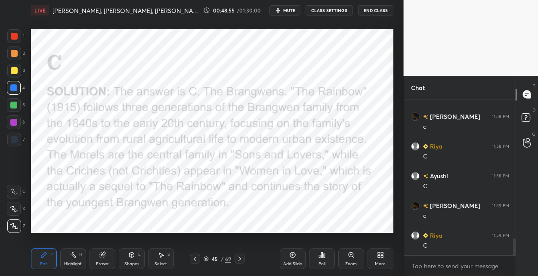
scroll to position [1313, 0]
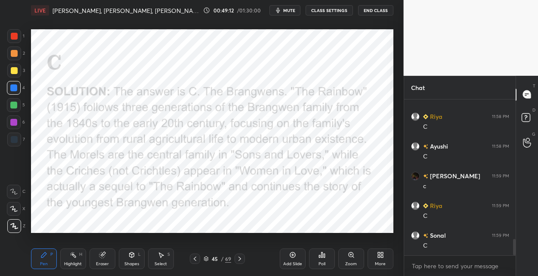
click at [18, 43] on div "1" at bounding box center [15, 37] width 17 height 17
click at [227, 258] on div "69" at bounding box center [228, 259] width 6 height 8
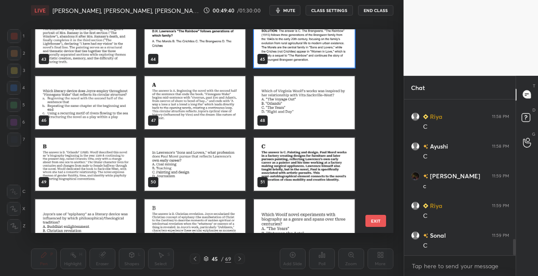
scroll to position [883, 0]
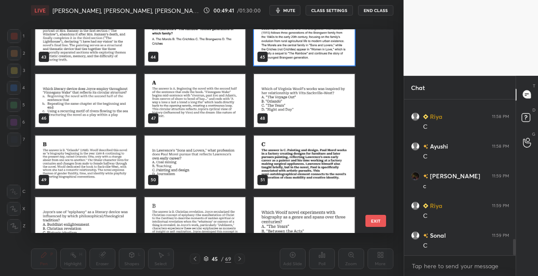
click at [292, 105] on img "grid" at bounding box center [304, 100] width 101 height 53
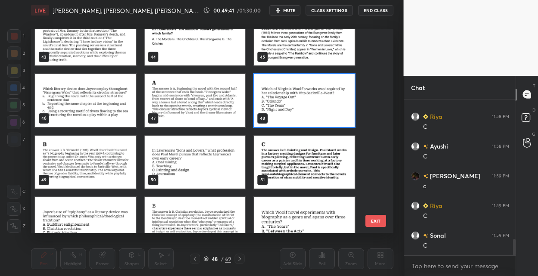
click at [292, 105] on img "grid" at bounding box center [304, 100] width 101 height 53
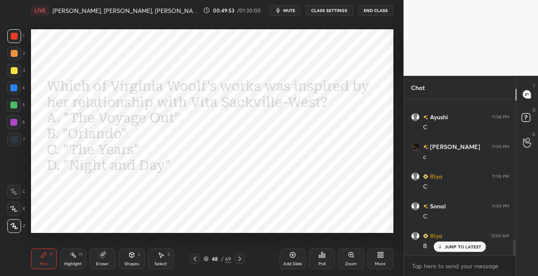
scroll to position [1372, 0]
drag, startPoint x: 239, startPoint y: 260, endPoint x: 236, endPoint y: 256, distance: 4.7
click at [237, 258] on icon at bounding box center [239, 258] width 7 height 7
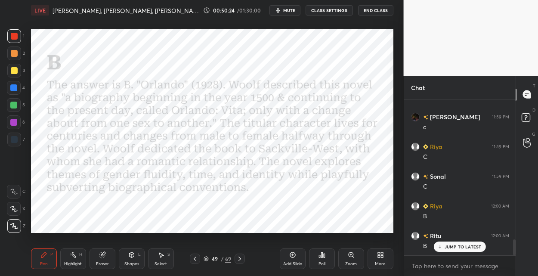
drag, startPoint x: 228, startPoint y: 258, endPoint x: 227, endPoint y: 252, distance: 5.7
click at [228, 258] on div "69" at bounding box center [228, 259] width 6 height 8
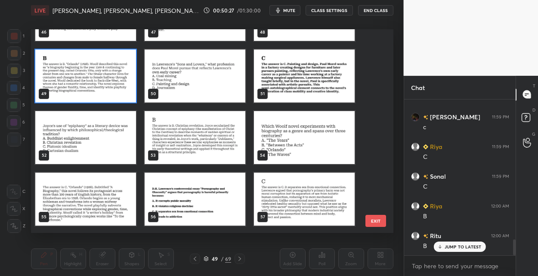
scroll to position [968, 0]
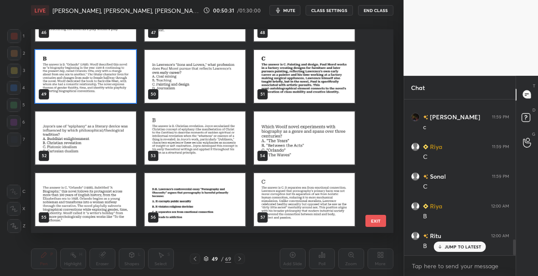
click at [190, 81] on img "grid" at bounding box center [195, 76] width 101 height 53
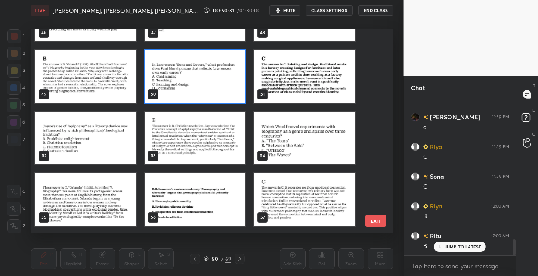
click at [190, 82] on img "grid" at bounding box center [195, 76] width 101 height 53
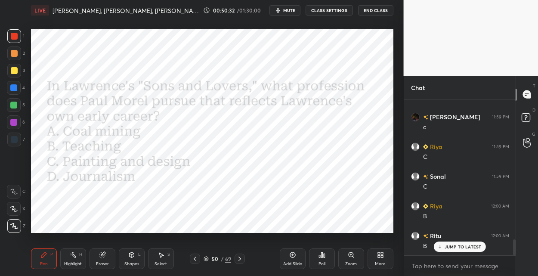
click at [190, 82] on img "grid" at bounding box center [195, 76] width 101 height 53
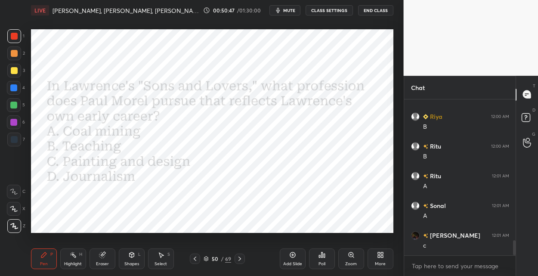
drag, startPoint x: 238, startPoint y: 259, endPoint x: 238, endPoint y: 252, distance: 7.8
click at [238, 259] on icon at bounding box center [239, 258] width 7 height 7
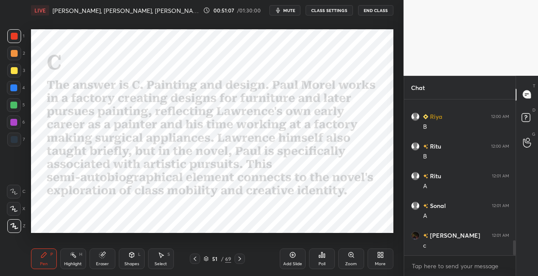
drag, startPoint x: 227, startPoint y: 256, endPoint x: 230, endPoint y: 239, distance: 17.5
click at [227, 255] on div "69" at bounding box center [228, 259] width 6 height 8
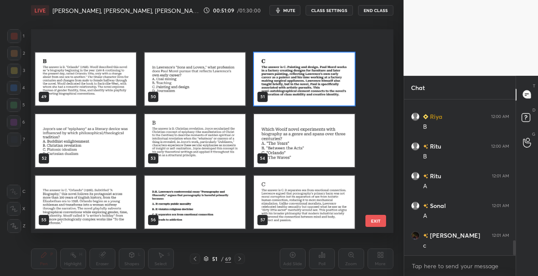
scroll to position [1039, 0]
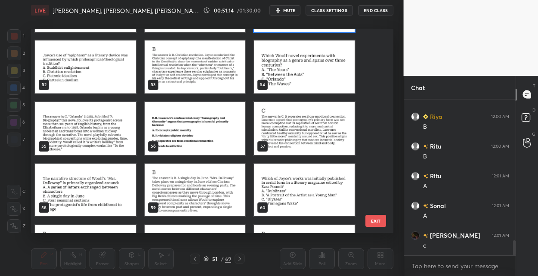
click at [323, 69] on img "grid" at bounding box center [304, 66] width 101 height 53
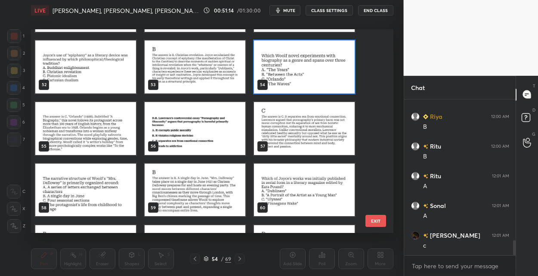
click at [323, 69] on img "grid" at bounding box center [304, 66] width 101 height 53
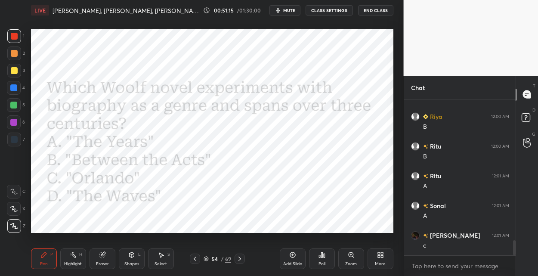
click at [323, 69] on img "grid" at bounding box center [304, 66] width 101 height 53
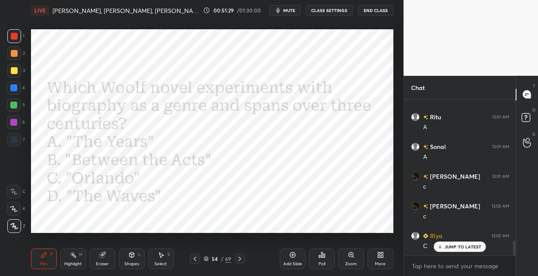
click at [14, 88] on div at bounding box center [13, 87] width 7 height 7
drag, startPoint x: 242, startPoint y: 261, endPoint x: 241, endPoint y: 250, distance: 11.7
click at [242, 260] on icon at bounding box center [239, 258] width 7 height 7
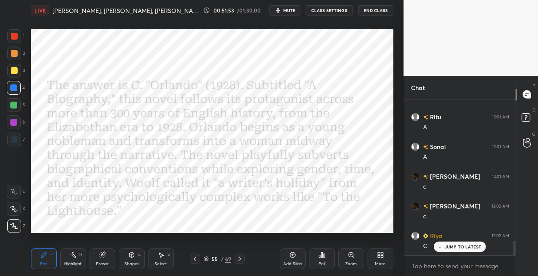
drag, startPoint x: 14, startPoint y: 121, endPoint x: 29, endPoint y: 120, distance: 15.6
click at [15, 121] on div at bounding box center [13, 122] width 7 height 7
click at [227, 258] on div "69" at bounding box center [228, 259] width 6 height 8
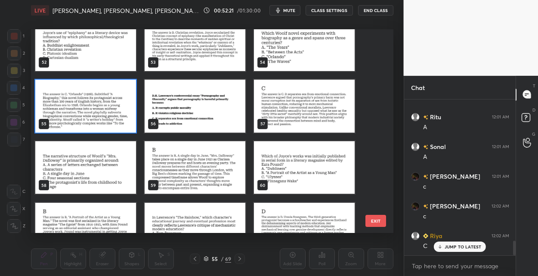
scroll to position [1068, 0]
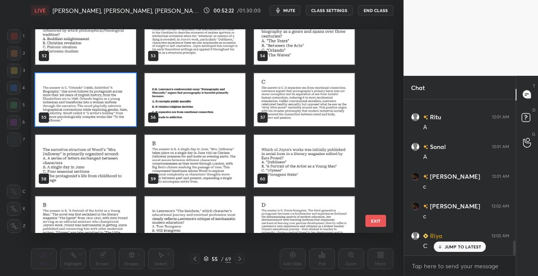
click at [220, 107] on img "grid" at bounding box center [195, 99] width 101 height 53
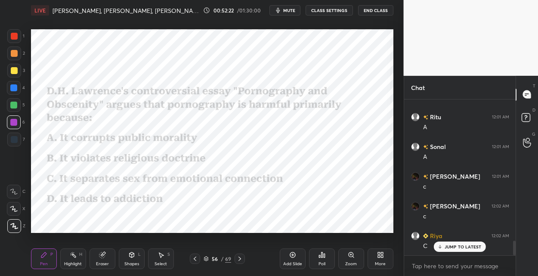
click at [220, 107] on img "grid" at bounding box center [195, 99] width 101 height 53
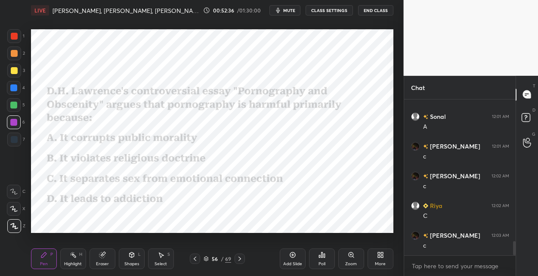
scroll to position [1580, 0]
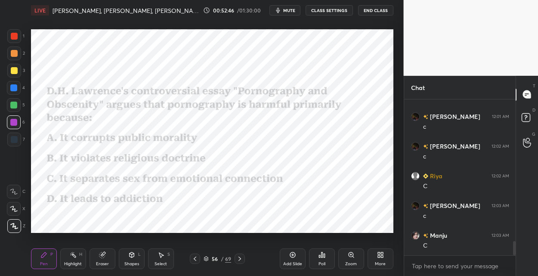
click at [238, 255] on div at bounding box center [240, 259] width 10 height 10
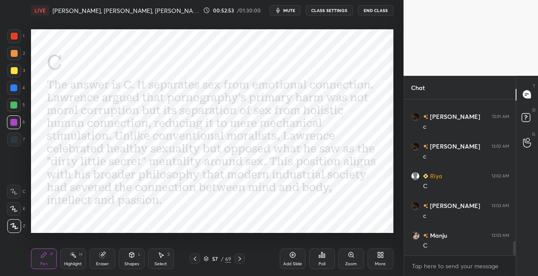
click at [227, 257] on div "69" at bounding box center [228, 259] width 6 height 8
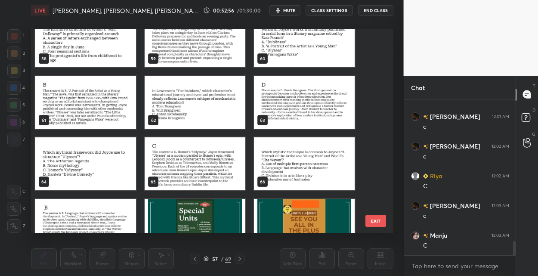
scroll to position [1211, 0]
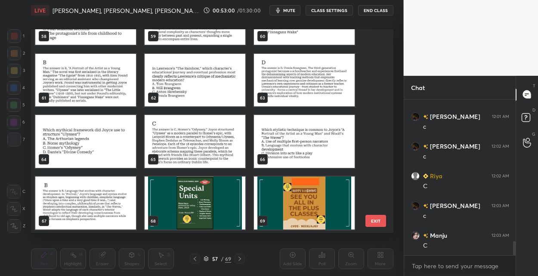
click at [72, 196] on img "grid" at bounding box center [85, 203] width 101 height 53
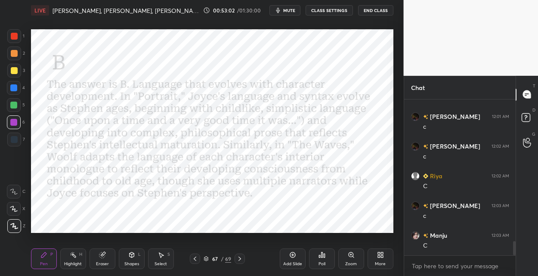
click at [292, 259] on div "Add Slide" at bounding box center [293, 259] width 26 height 21
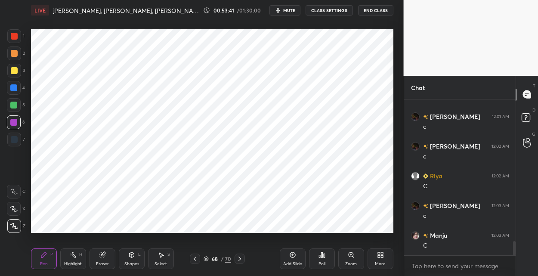
scroll to position [1617, 0]
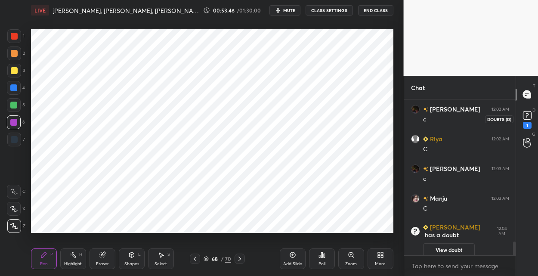
click at [526, 114] on icon at bounding box center [527, 115] width 13 height 13
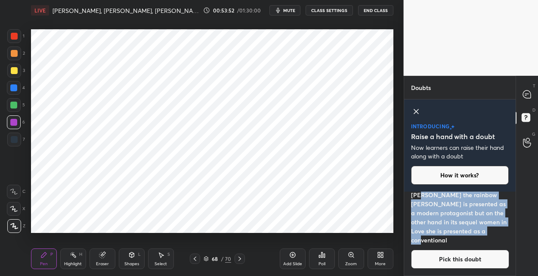
drag, startPoint x: 450, startPoint y: 241, endPoint x: 411, endPoint y: 196, distance: 59.5
click at [411, 196] on div "[PERSON_NAME] Asked a doubt 1 Ma'am is it true that in [PERSON_NAME] the rainbo…" at bounding box center [460, 215] width 112 height 122
copy h4 "[PERSON_NAME] the rainbow [PERSON_NAME] is presented as a modern protagonist bu…"
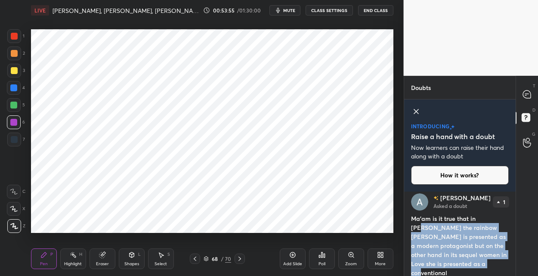
scroll to position [20, 0]
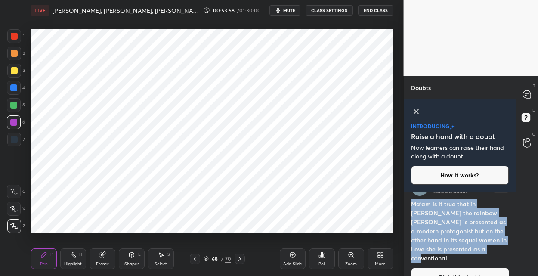
drag, startPoint x: 411, startPoint y: 204, endPoint x: 454, endPoint y: 256, distance: 67.9
click at [454, 256] on div "[PERSON_NAME] Asked a doubt 1 Ma'am is it true that in [PERSON_NAME] the rainbo…" at bounding box center [460, 233] width 112 height 122
copy h4 "Ma'am is it true that in [PERSON_NAME] the rainbow [PERSON_NAME] is presented a…"
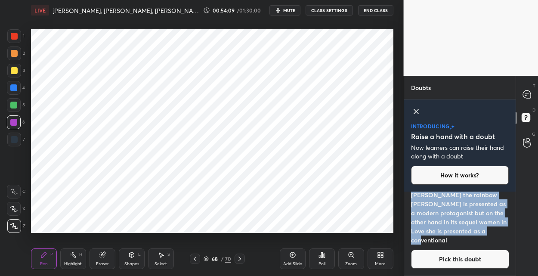
click at [420, 257] on button "Pick this doubt" at bounding box center [460, 259] width 98 height 19
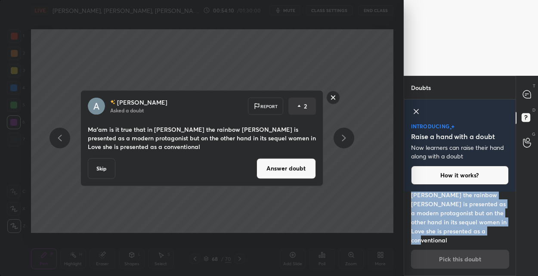
click at [287, 167] on button "Answer doubt" at bounding box center [286, 168] width 59 height 21
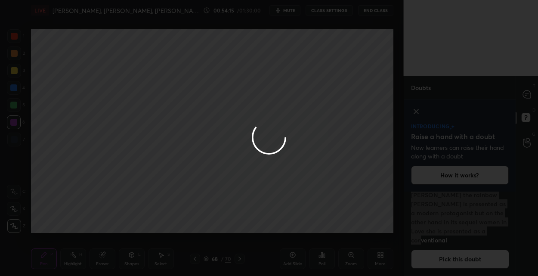
scroll to position [0, 0]
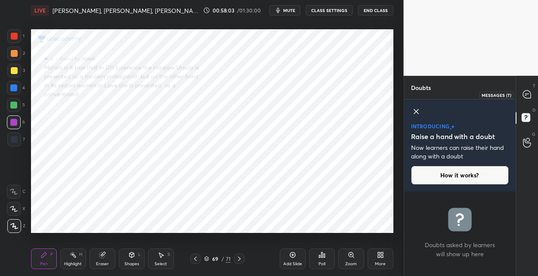
click at [526, 93] on icon at bounding box center [527, 94] width 8 height 8
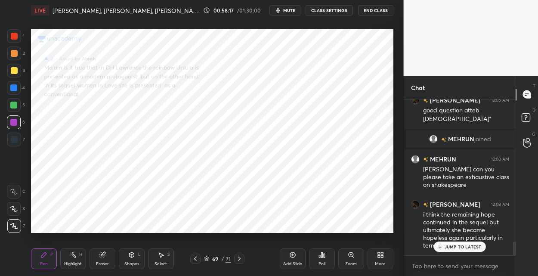
scroll to position [1620, 0]
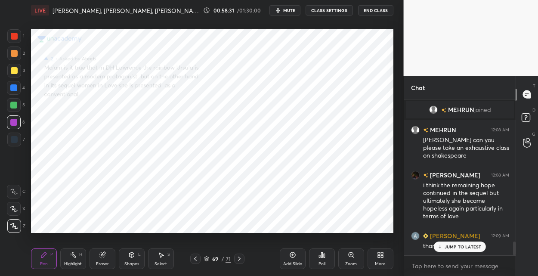
click at [214, 257] on div "69" at bounding box center [215, 258] width 9 height 5
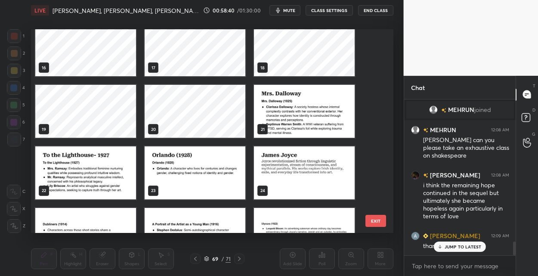
scroll to position [351, 0]
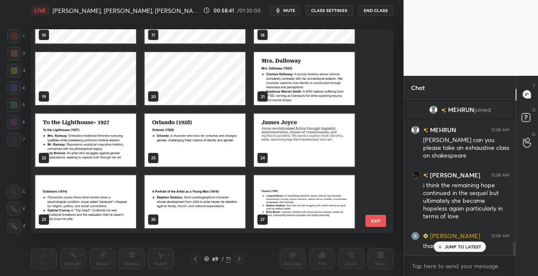
click at [291, 151] on img "grid" at bounding box center [304, 140] width 101 height 53
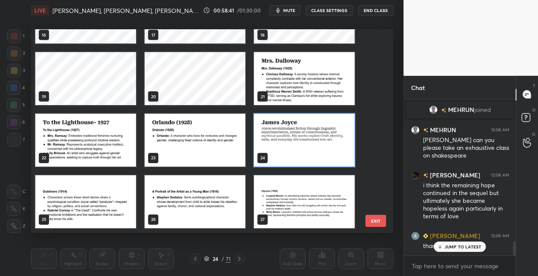
click at [291, 151] on img "grid" at bounding box center [304, 140] width 101 height 53
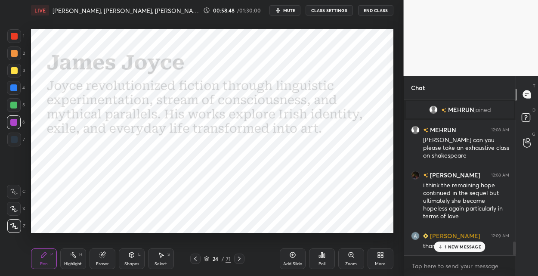
scroll to position [1650, 0]
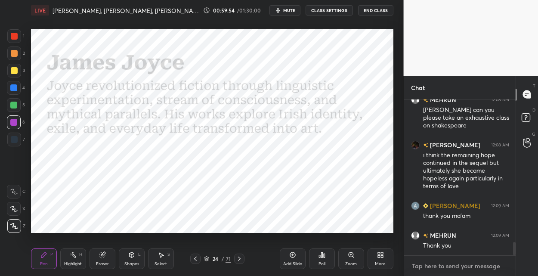
type textarea "x"
click at [439, 269] on textarea at bounding box center [460, 266] width 98 height 14
paste textarea "Dubliners Dubliners (1914): This is a collection of fifteen interconnected shor…"
type textarea "Dubliners Dubliners (1914): This is a collection of fifteen interconnected shor…"
type textarea "x"
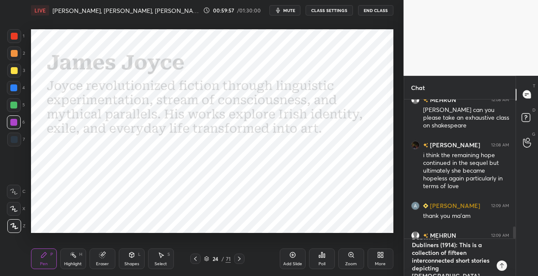
scroll to position [0, 0]
type textarea "Dubliners Dubliners (1914): This is a collection of fifteen interconnected shor…"
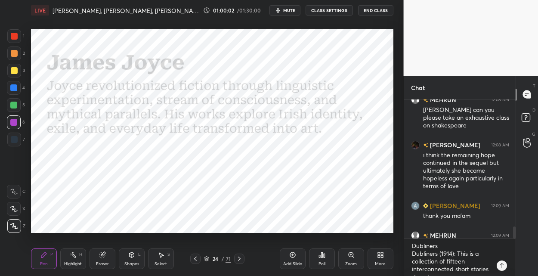
drag, startPoint x: 294, startPoint y: 261, endPoint x: 295, endPoint y: 246, distance: 15.1
click at [294, 261] on div "Add Slide" at bounding box center [293, 259] width 26 height 21
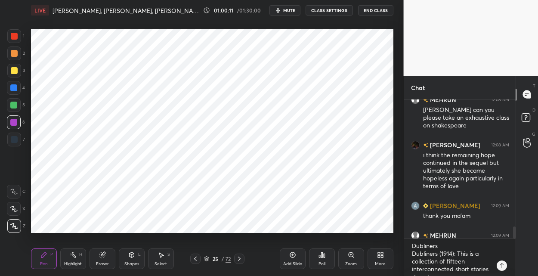
click at [21, 88] on div "4" at bounding box center [16, 88] width 18 height 14
drag, startPoint x: 16, startPoint y: 142, endPoint x: 28, endPoint y: 140, distance: 11.9
click at [16, 141] on div at bounding box center [14, 139] width 7 height 7
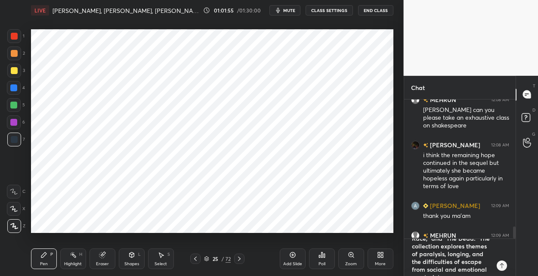
type textarea "x"
click at [453, 257] on textarea "Dubliners Dubliners (1914): This is a collection of fifteen interconnected shor…" at bounding box center [451, 257] width 81 height 37
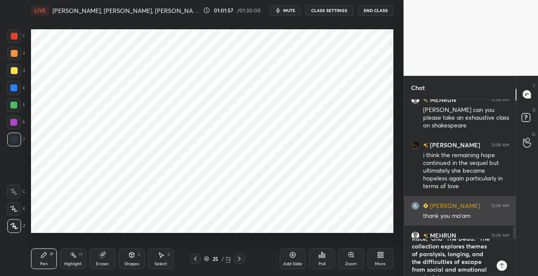
scroll to position [0, 0]
drag, startPoint x: 448, startPoint y: 264, endPoint x: 418, endPoint y: 208, distance: 63.2
click at [418, 208] on div "[PERSON_NAME] joined MEHRUN 12:08 AM [PERSON_NAME] can you please take an exhau…" at bounding box center [460, 188] width 112 height 177
type textarea "x"
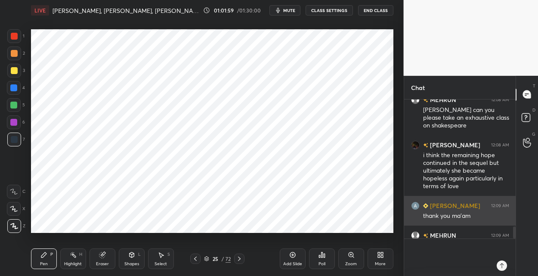
scroll to position [144, 109]
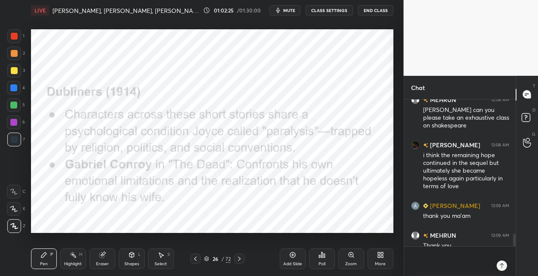
drag, startPoint x: 239, startPoint y: 259, endPoint x: 235, endPoint y: 250, distance: 10.1
click at [237, 258] on icon at bounding box center [239, 258] width 7 height 7
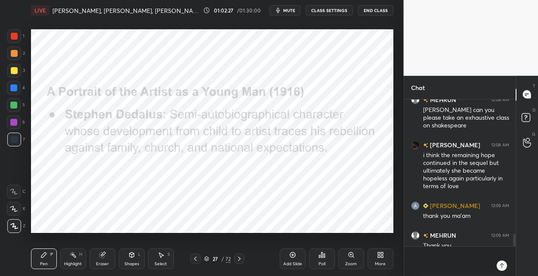
drag, startPoint x: 14, startPoint y: 39, endPoint x: 22, endPoint y: 39, distance: 7.3
click at [14, 40] on div at bounding box center [14, 36] width 14 height 14
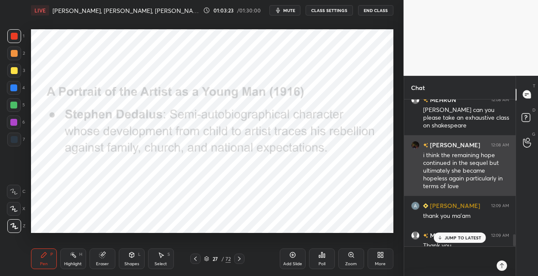
scroll to position [1658, 0]
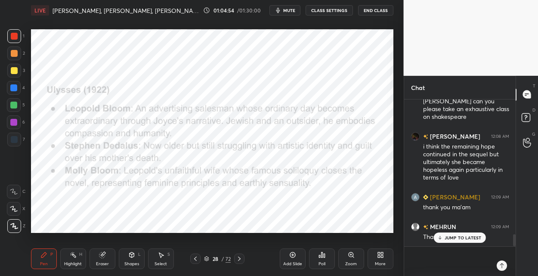
drag, startPoint x: 238, startPoint y: 261, endPoint x: 237, endPoint y: 257, distance: 4.4
click at [237, 261] on icon at bounding box center [239, 258] width 7 height 7
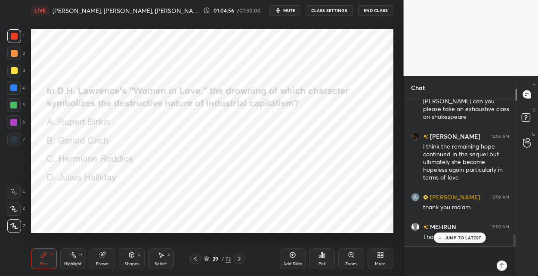
drag, startPoint x: 194, startPoint y: 260, endPoint x: 229, endPoint y: 236, distance: 42.8
click at [195, 260] on icon at bounding box center [195, 258] width 7 height 7
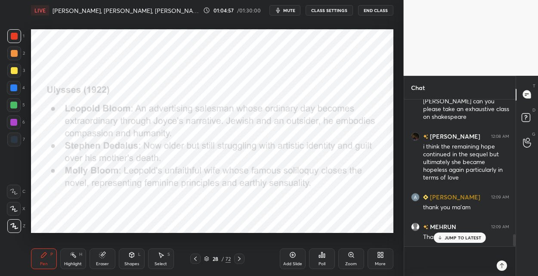
click at [293, 256] on icon at bounding box center [292, 255] width 7 height 7
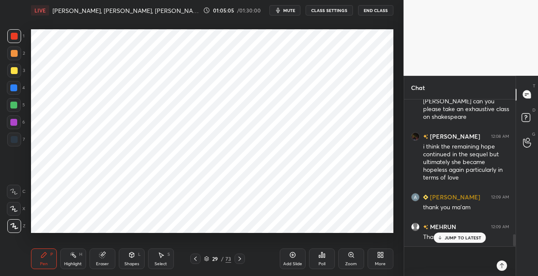
drag, startPoint x: 16, startPoint y: 142, endPoint x: 30, endPoint y: 137, distance: 15.3
click at [18, 140] on div at bounding box center [14, 140] width 14 height 14
drag, startPoint x: 227, startPoint y: 256, endPoint x: 227, endPoint y: 249, distance: 6.9
click at [228, 256] on div "73" at bounding box center [229, 259] width 6 height 8
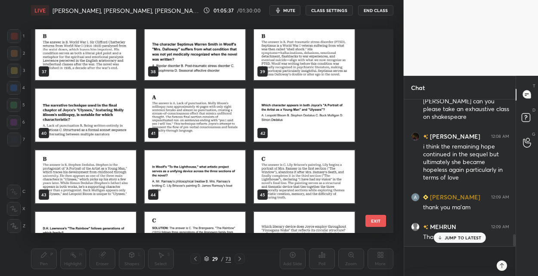
scroll to position [754, 0]
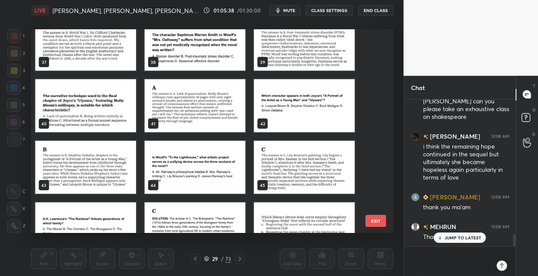
click at [310, 117] on img "grid" at bounding box center [304, 105] width 101 height 53
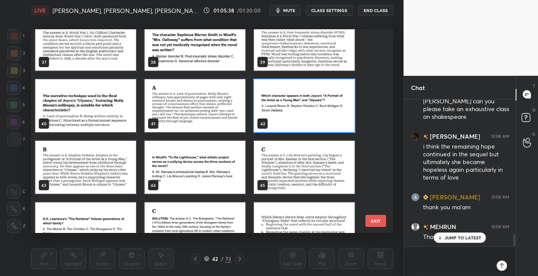
click at [310, 117] on img "grid" at bounding box center [304, 105] width 101 height 53
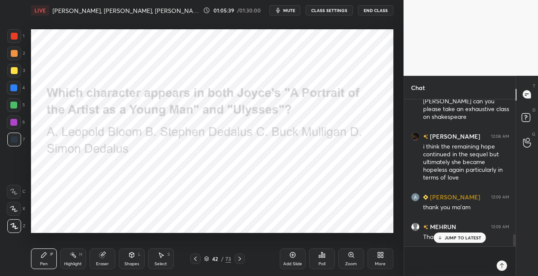
click at [310, 117] on img "grid" at bounding box center [304, 105] width 101 height 53
click at [12, 35] on div at bounding box center [14, 36] width 7 height 7
drag, startPoint x: 239, startPoint y: 257, endPoint x: 231, endPoint y: 249, distance: 11.0
click at [237, 257] on icon at bounding box center [239, 258] width 7 height 7
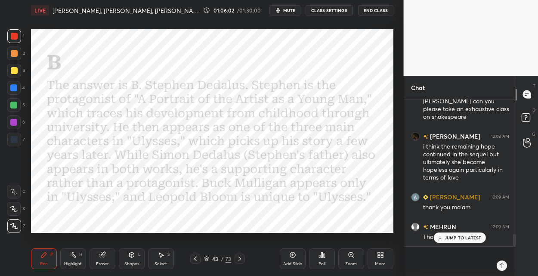
click at [225, 256] on div "43 / 73" at bounding box center [217, 259] width 27 height 8
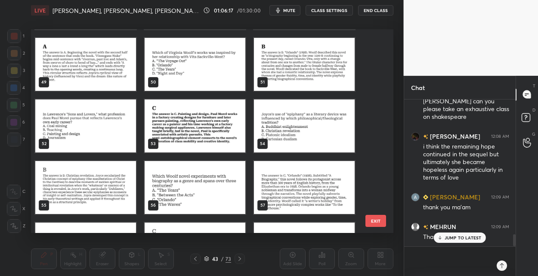
scroll to position [984, 0]
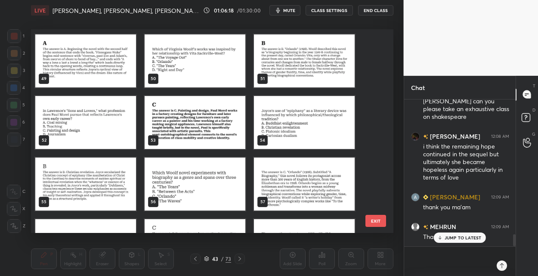
click at [276, 121] on img "grid" at bounding box center [304, 122] width 101 height 53
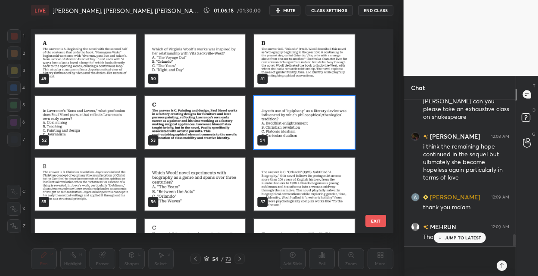
click at [276, 121] on img "grid" at bounding box center [304, 122] width 101 height 53
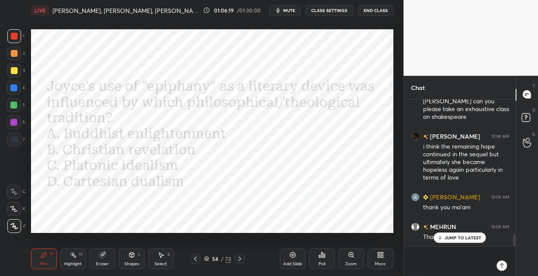
click at [276, 121] on img "grid" at bounding box center [304, 122] width 101 height 53
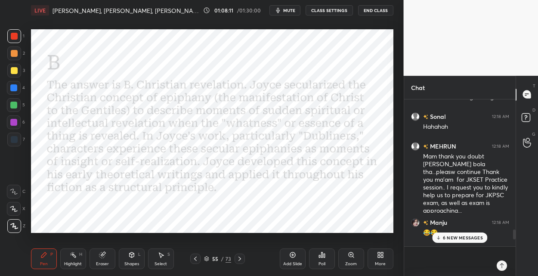
scroll to position [2032, 0]
type textarea "x"
click at [444, 259] on textarea at bounding box center [451, 261] width 81 height 29
type textarea "x"
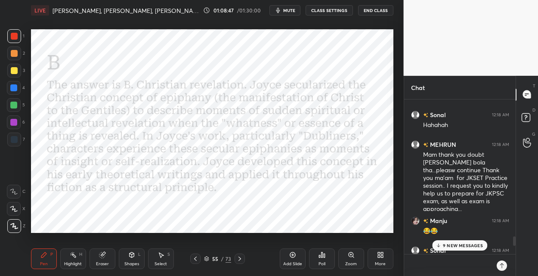
click at [448, 266] on textarea at bounding box center [451, 266] width 81 height 22
type textarea "x"
type textarea "E"
type textarea "x"
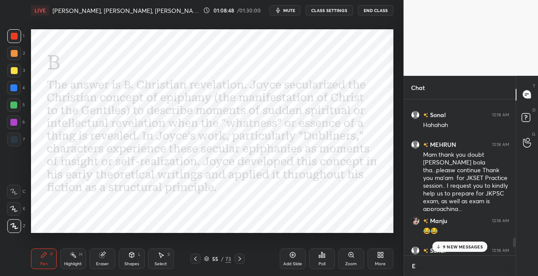
scroll to position [79, 109]
type textarea "Em"
type textarea "x"
type textarea "Ema"
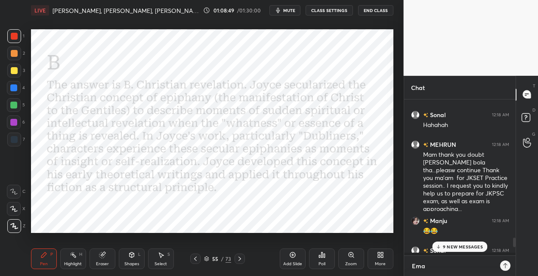
type textarea "x"
type textarea "Emai"
type textarea "x"
type textarea "Email"
type textarea "x"
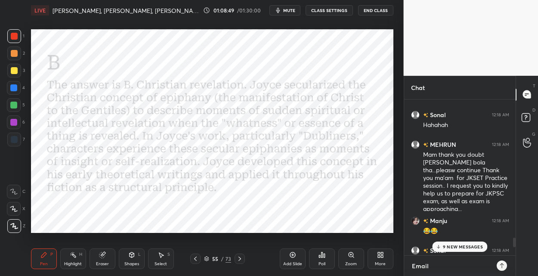
type textarea "Email:"
type textarea "x"
type textarea "Email:"
type textarea "x"
type textarea "Email: n"
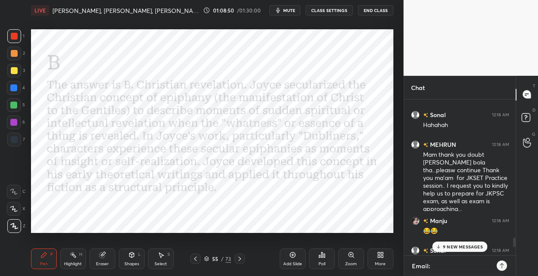
type textarea "x"
type textarea "Email: ne"
type textarea "x"
type textarea "Email: nee"
type textarea "x"
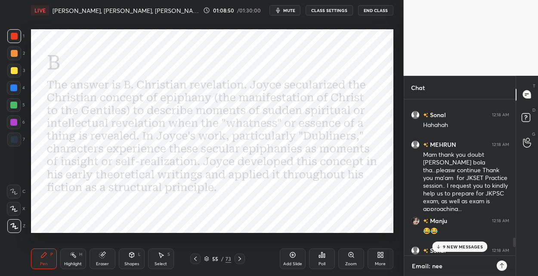
type textarea "Email: [PERSON_NAME]"
type textarea "x"
type textarea "Email: neerj"
type textarea "x"
type textarea "Email: [PERSON_NAME]"
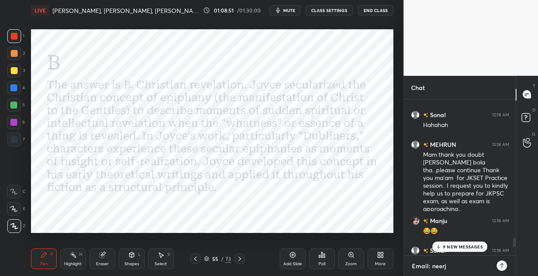
type textarea "x"
type textarea "Email: [PERSON_NAME]."
type textarea "x"
type textarea "Email: [PERSON_NAME].r"
type textarea "x"
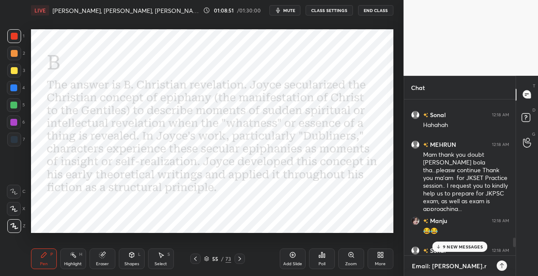
type textarea "Email: [PERSON_NAME].ra"
type textarea "x"
type textarea "Email: [PERSON_NAME].rah"
type textarea "x"
type textarea "Email: [PERSON_NAME].rahe"
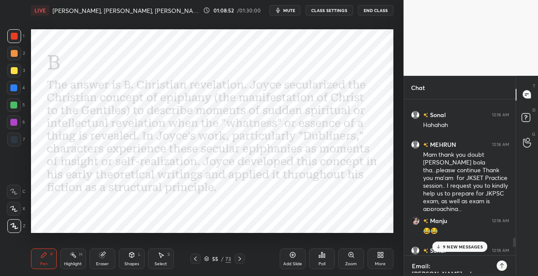
type textarea "x"
type textarea "Email: [PERSON_NAME].rahej"
type textarea "x"
type textarea "Email: [PERSON_NAME].[PERSON_NAME]"
type textarea "x"
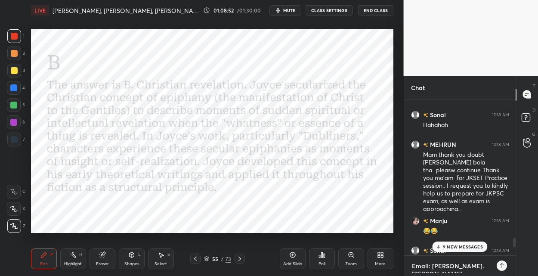
type textarea "Email: [PERSON_NAME].[PERSON_NAME]@"
type textarea "x"
type textarea "Email: [PERSON_NAME].[PERSON_NAME]@g"
type textarea "x"
type textarea "Email: [PERSON_NAME].[PERSON_NAME]@gm"
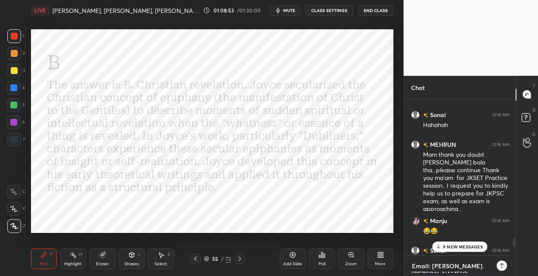
type textarea "x"
type textarea "Email: [PERSON_NAME].[PERSON_NAME]@gma"
type textarea "x"
type textarea "Email: [PERSON_NAME].[PERSON_NAME]@gmai"
type textarea "x"
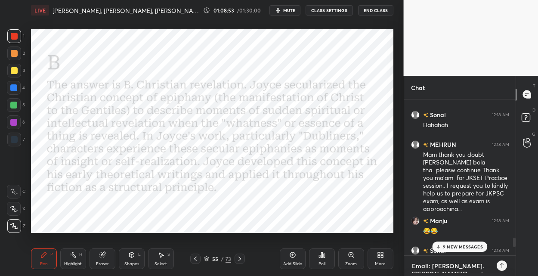
type textarea "Email: [PERSON_NAME][EMAIL_ADDRESS][PERSON_NAME]"
type textarea "x"
type textarea "Email: [PERSON_NAME][EMAIL_ADDRESS][PERSON_NAME]."
type textarea "x"
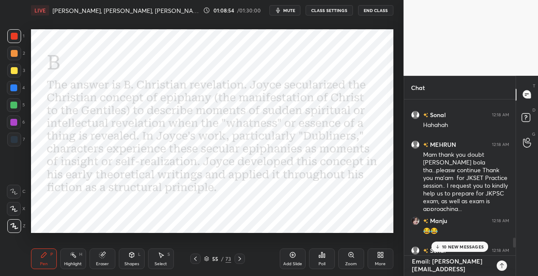
type textarea "Email: [PERSON_NAME].[PERSON_NAME]@gmail.c"
type textarea "x"
type textarea "Email: [PERSON_NAME][EMAIL_ADDRESS][PERSON_NAME][DOMAIN_NAME]"
type textarea "x"
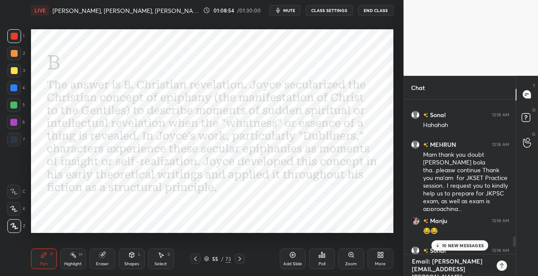
type textarea "Email: [PERSON_NAME][EMAIL_ADDRESS][PERSON_NAME][DOMAIN_NAME]"
type textarea "x"
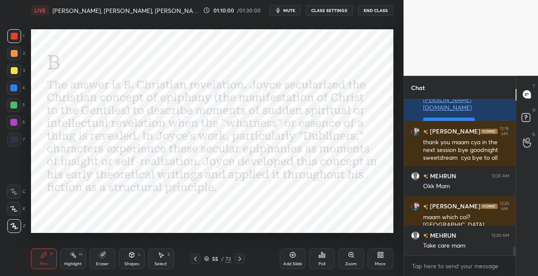
scroll to position [2483, 0]
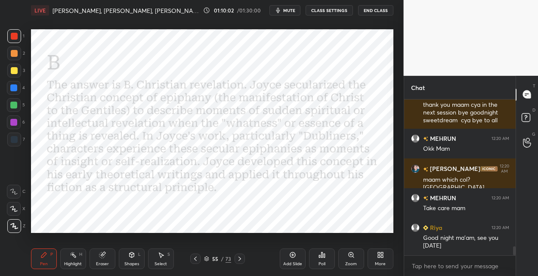
click at [379, 13] on button "End Class" at bounding box center [375, 10] width 35 height 10
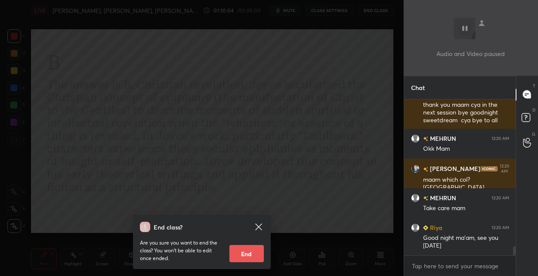
click at [249, 249] on button "End" at bounding box center [247, 253] width 34 height 17
type textarea "x"
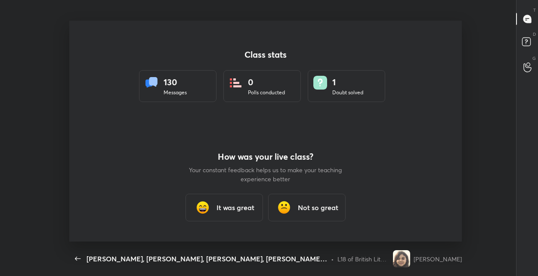
scroll to position [0, 0]
